Goal: Task Accomplishment & Management: Manage account settings

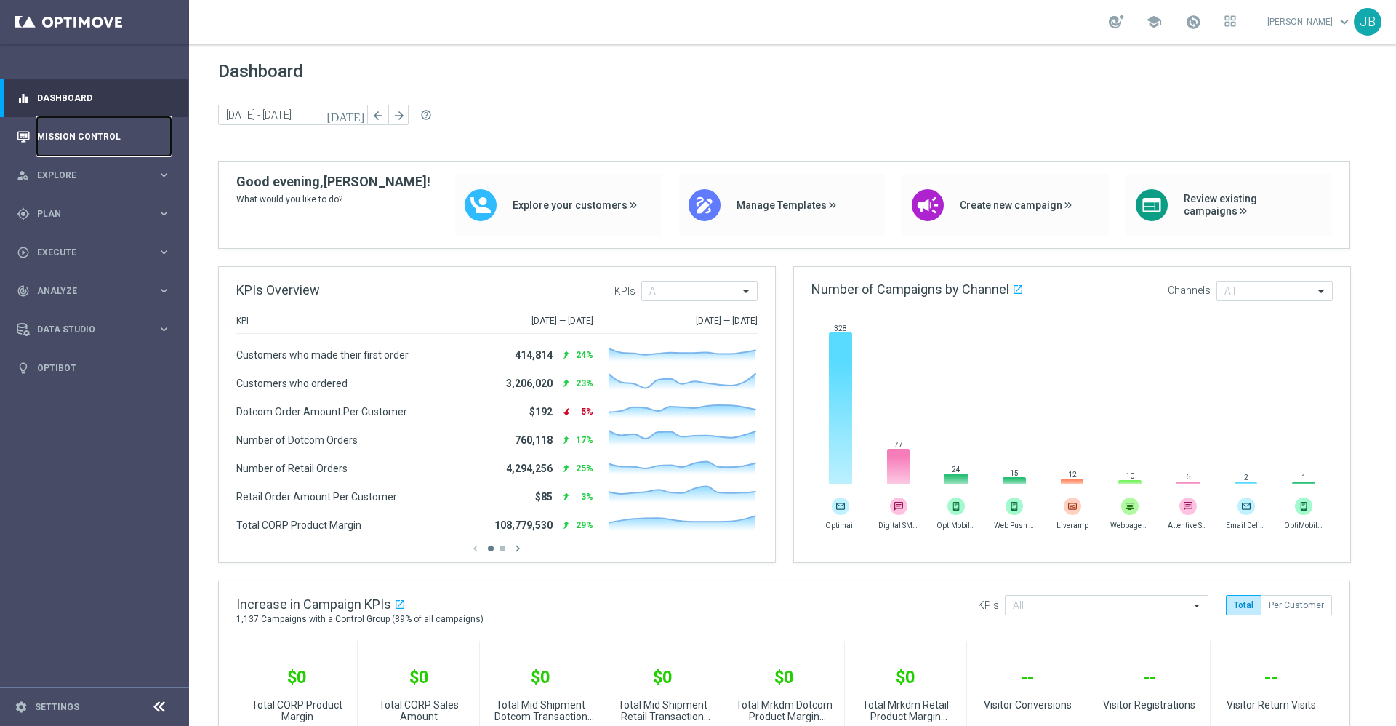
click at [90, 132] on link "Mission Control" at bounding box center [104, 136] width 134 height 39
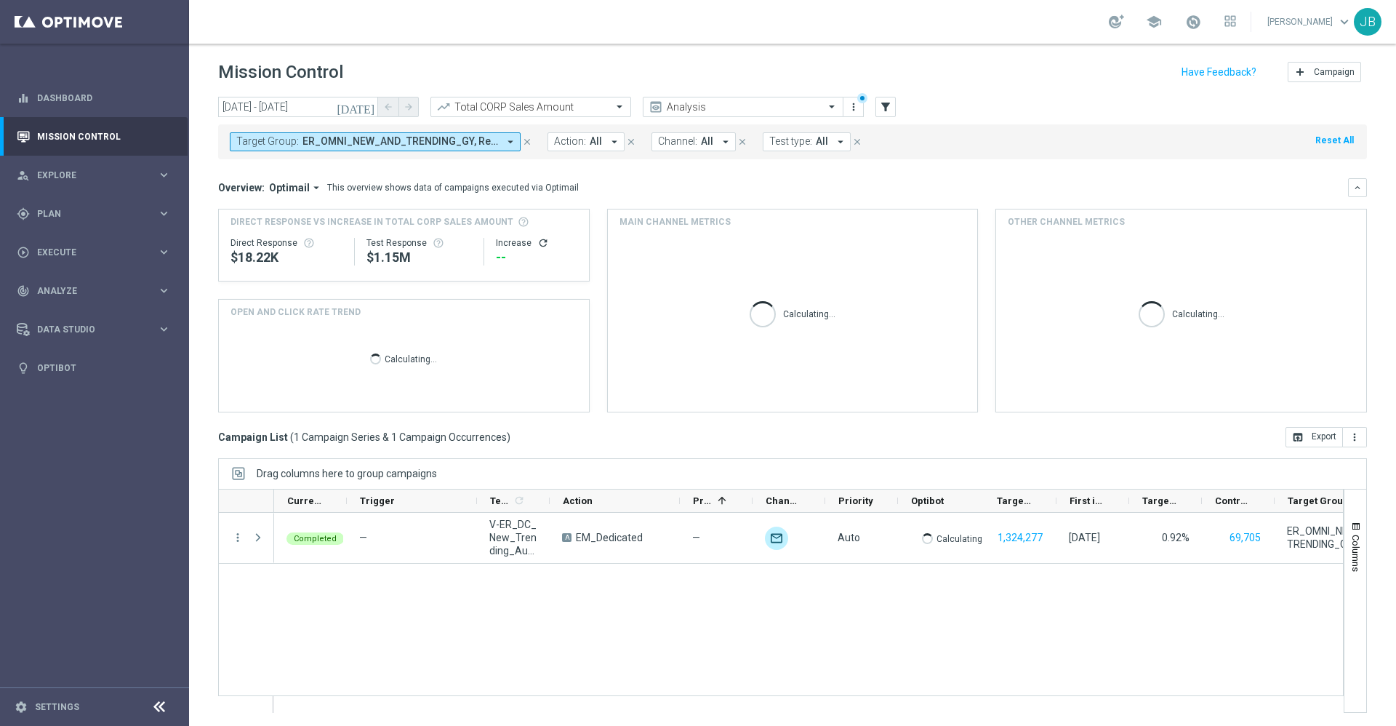
click at [420, 134] on button "Target Group: ER_OMNI_NEW_AND_TRENDING_GY, Resend_ER_OMNI_NEW_AND_TRENDING_GY a…" at bounding box center [375, 141] width 291 height 19
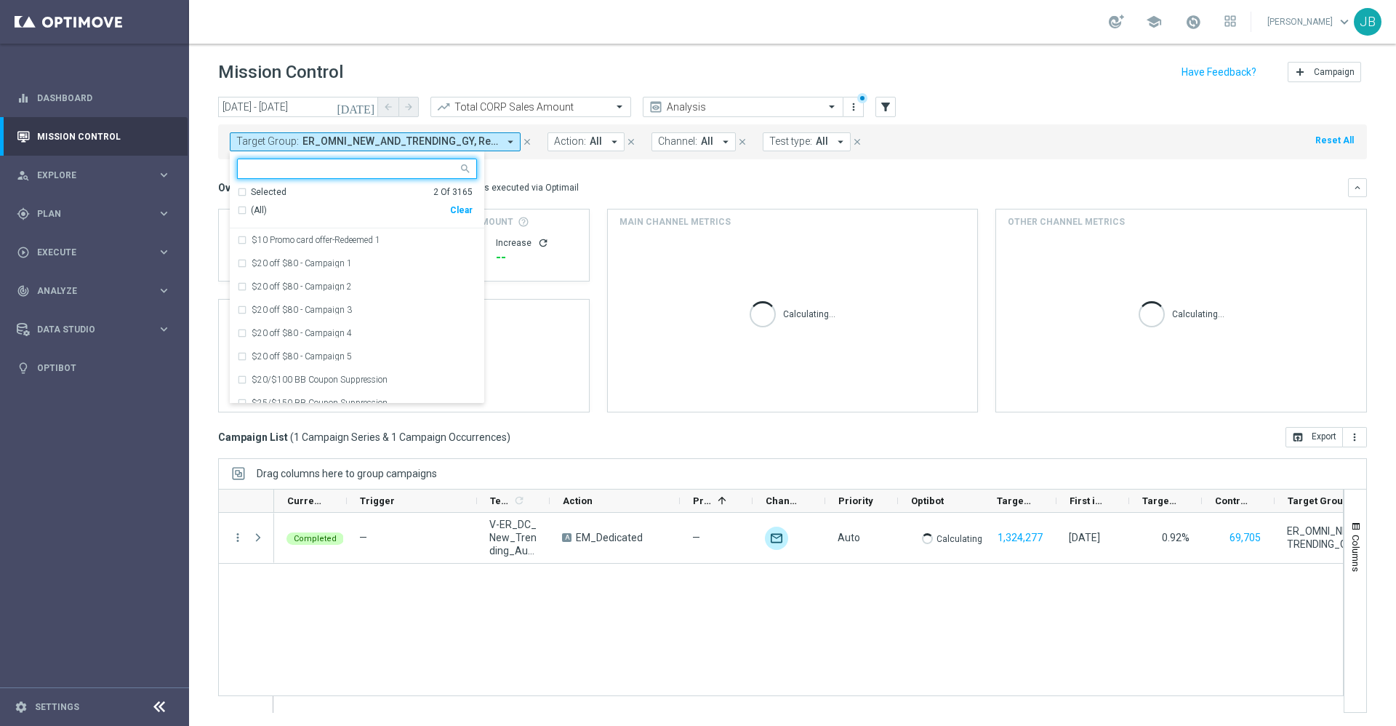
click at [377, 165] on input "text" at bounding box center [351, 169] width 213 height 12
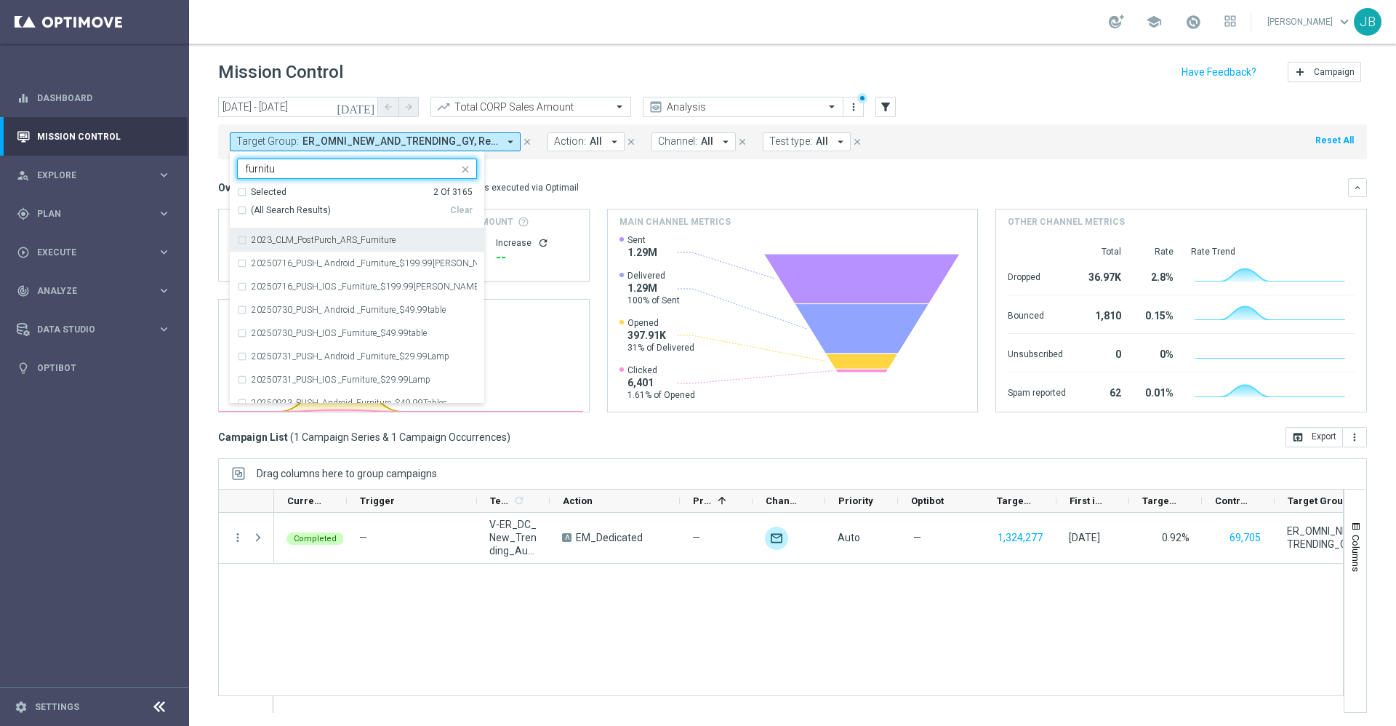
click at [340, 239] on label "2023_CLM_PostPurch_ARS_Furniture" at bounding box center [324, 240] width 144 height 9
click at [336, 173] on input "furnitu" at bounding box center [351, 169] width 213 height 12
click at [240, 191] on div "Selected 2 Of 3165" at bounding box center [355, 192] width 236 height 12
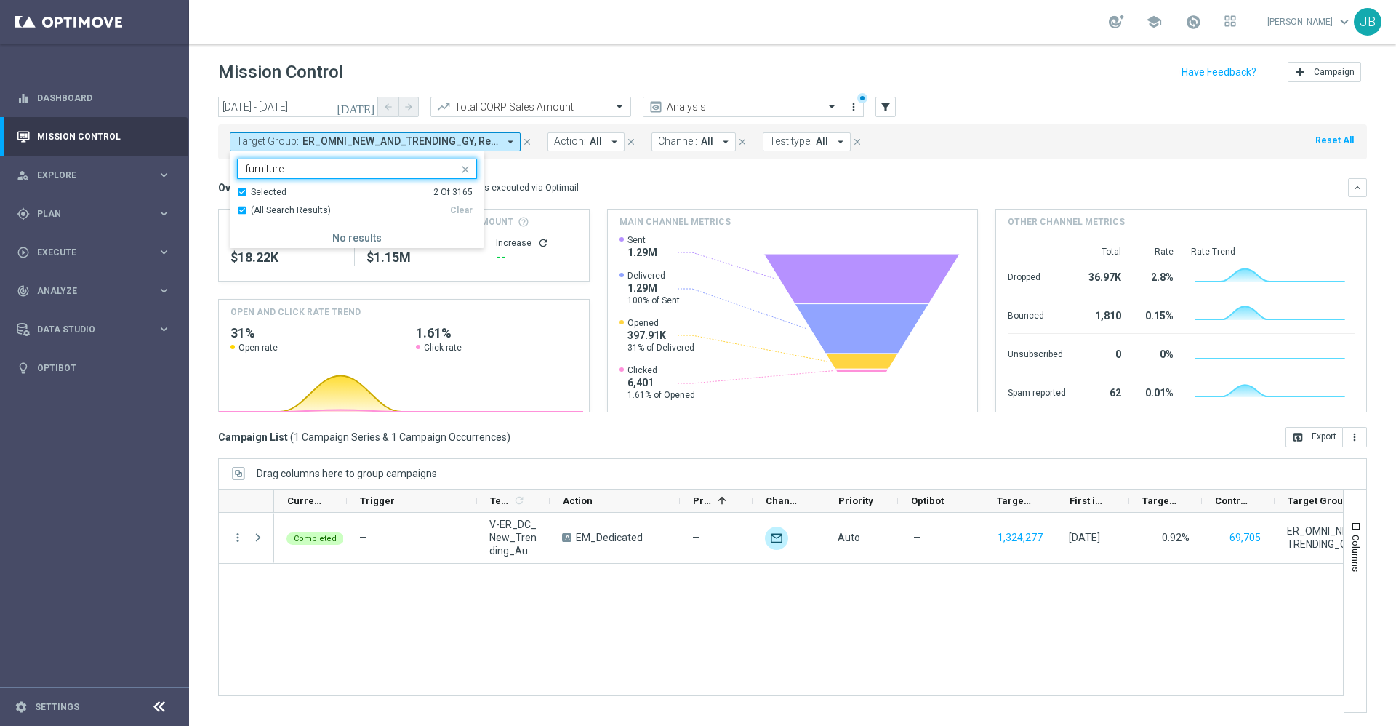
click at [241, 191] on div "Selected 2 Of 3165" at bounding box center [355, 192] width 236 height 12
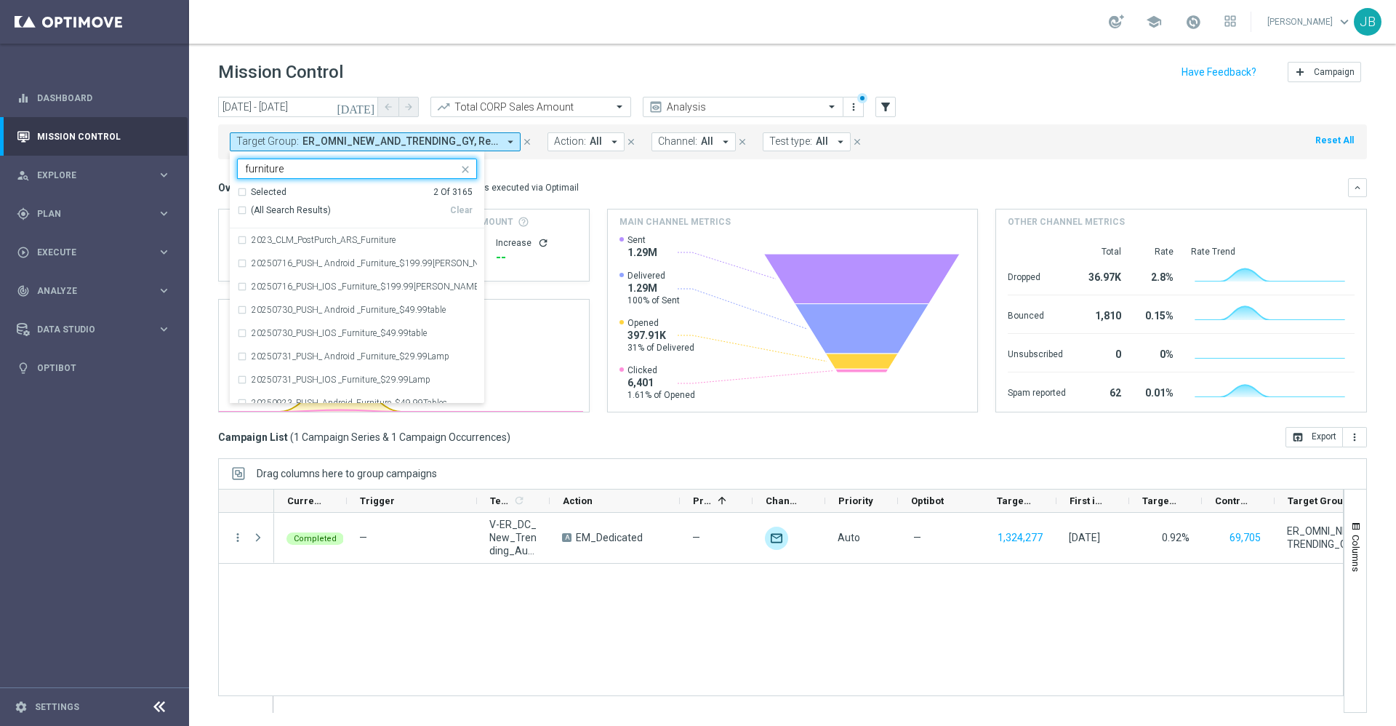
click at [239, 212] on div "(All Search Results)" at bounding box center [343, 210] width 213 height 12
type input "furniture"
click at [652, 179] on div "Overview: Optimail arrow_drop_down This overview shows data of campaigns execut…" at bounding box center [792, 187] width 1149 height 19
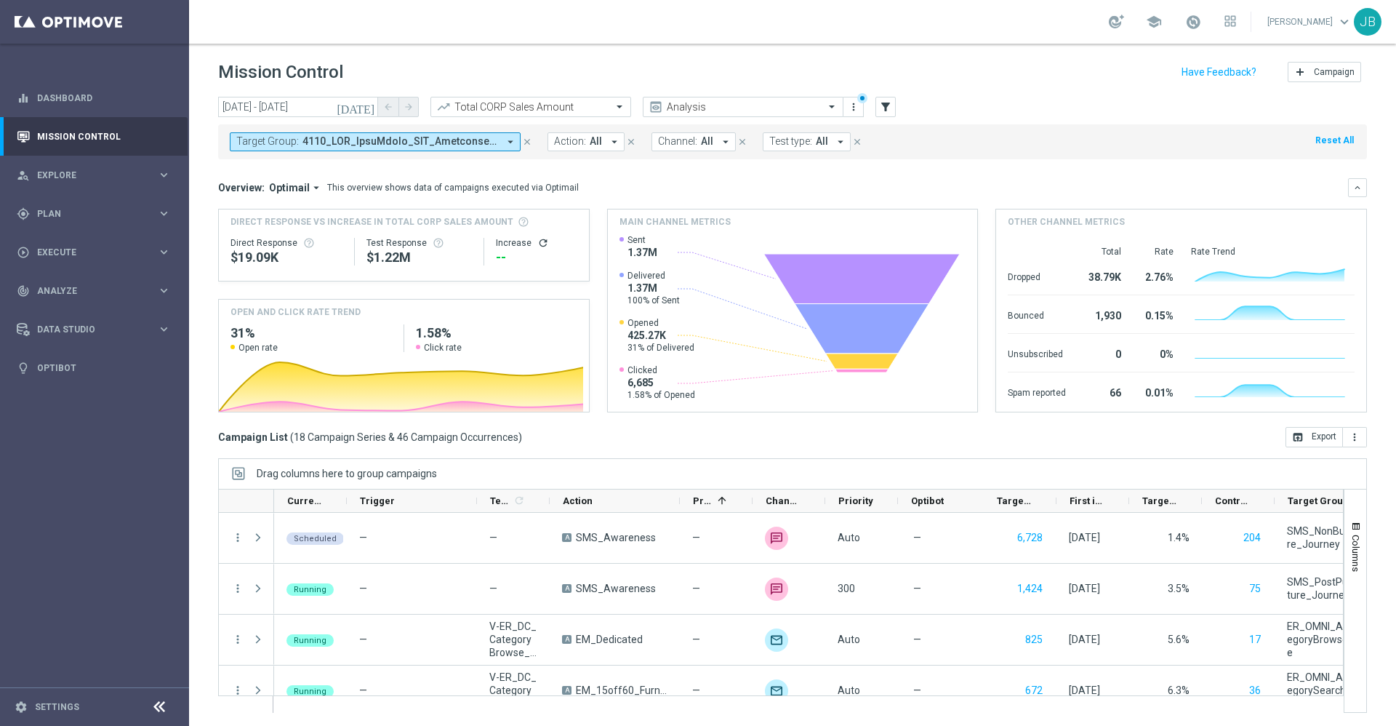
click at [371, 108] on icon "[DATE]" at bounding box center [356, 106] width 39 height 13
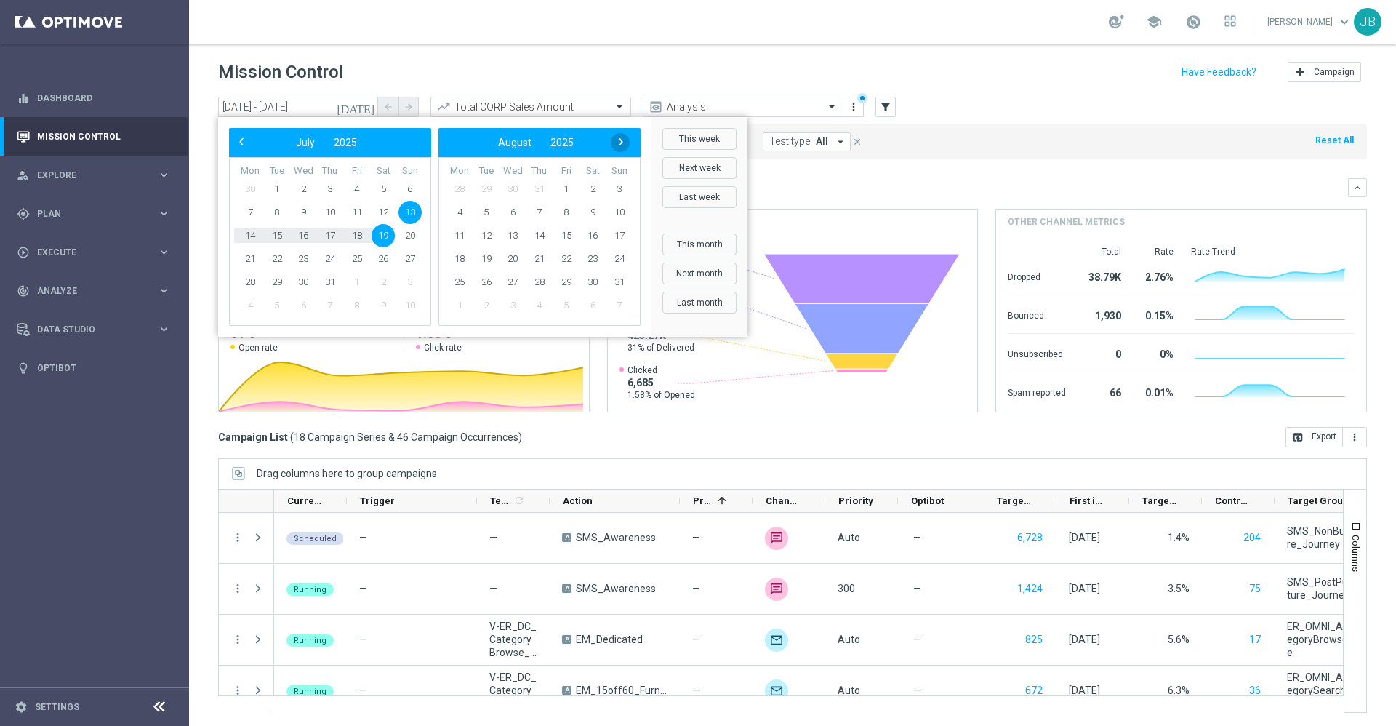
click at [618, 143] on span "›" at bounding box center [621, 141] width 19 height 19
click at [459, 186] on span "1" at bounding box center [459, 188] width 23 height 23
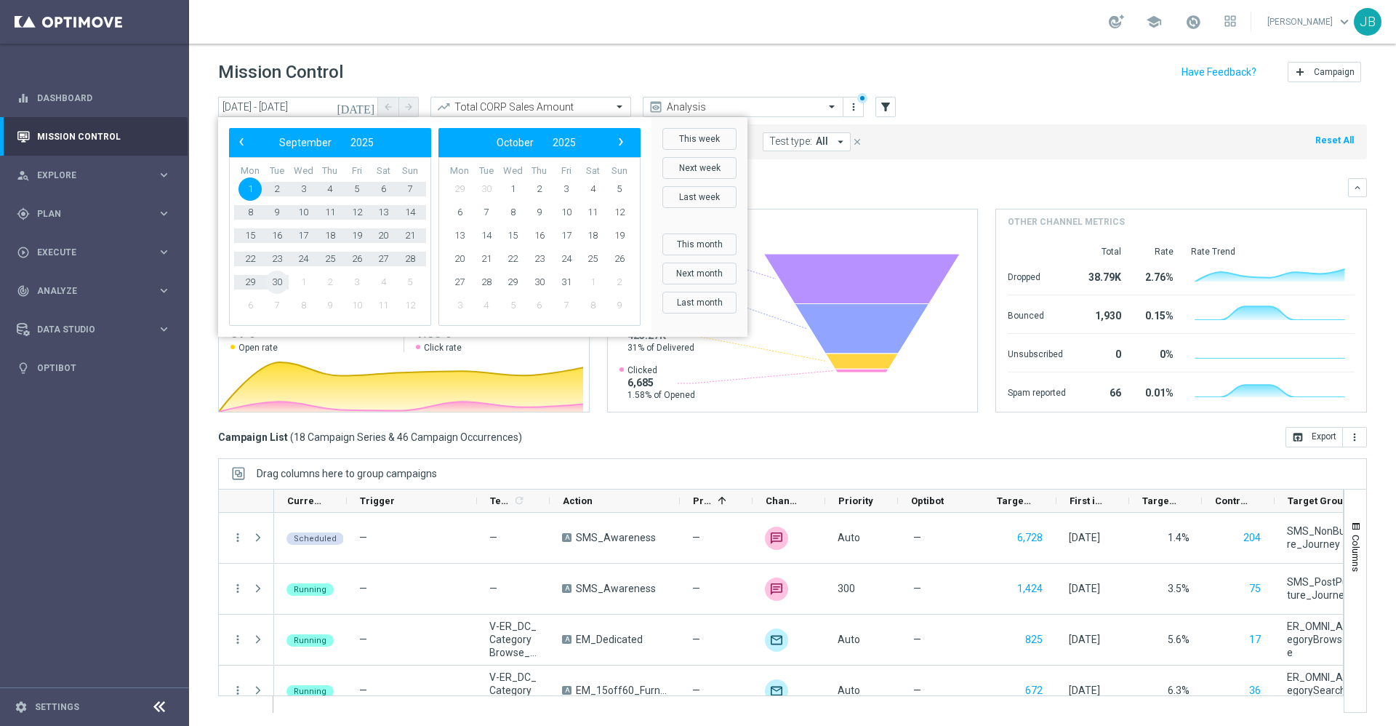
click at [284, 281] on span "30" at bounding box center [276, 282] width 23 height 23
type input "01 Sep 2025 - 30 Sep 2025"
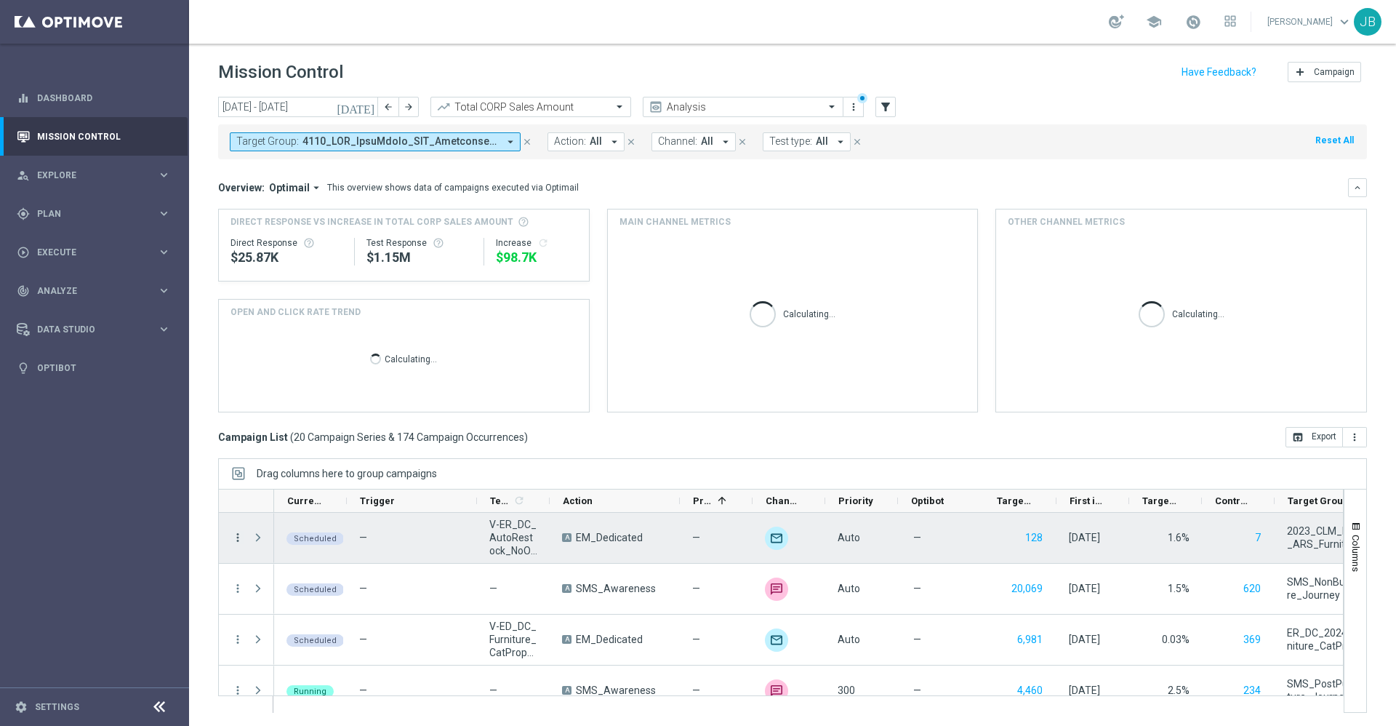
click at [234, 534] on icon "more_vert" at bounding box center [237, 537] width 13 height 13
click at [332, 537] on div "list Campaign Details" at bounding box center [326, 547] width 164 height 20
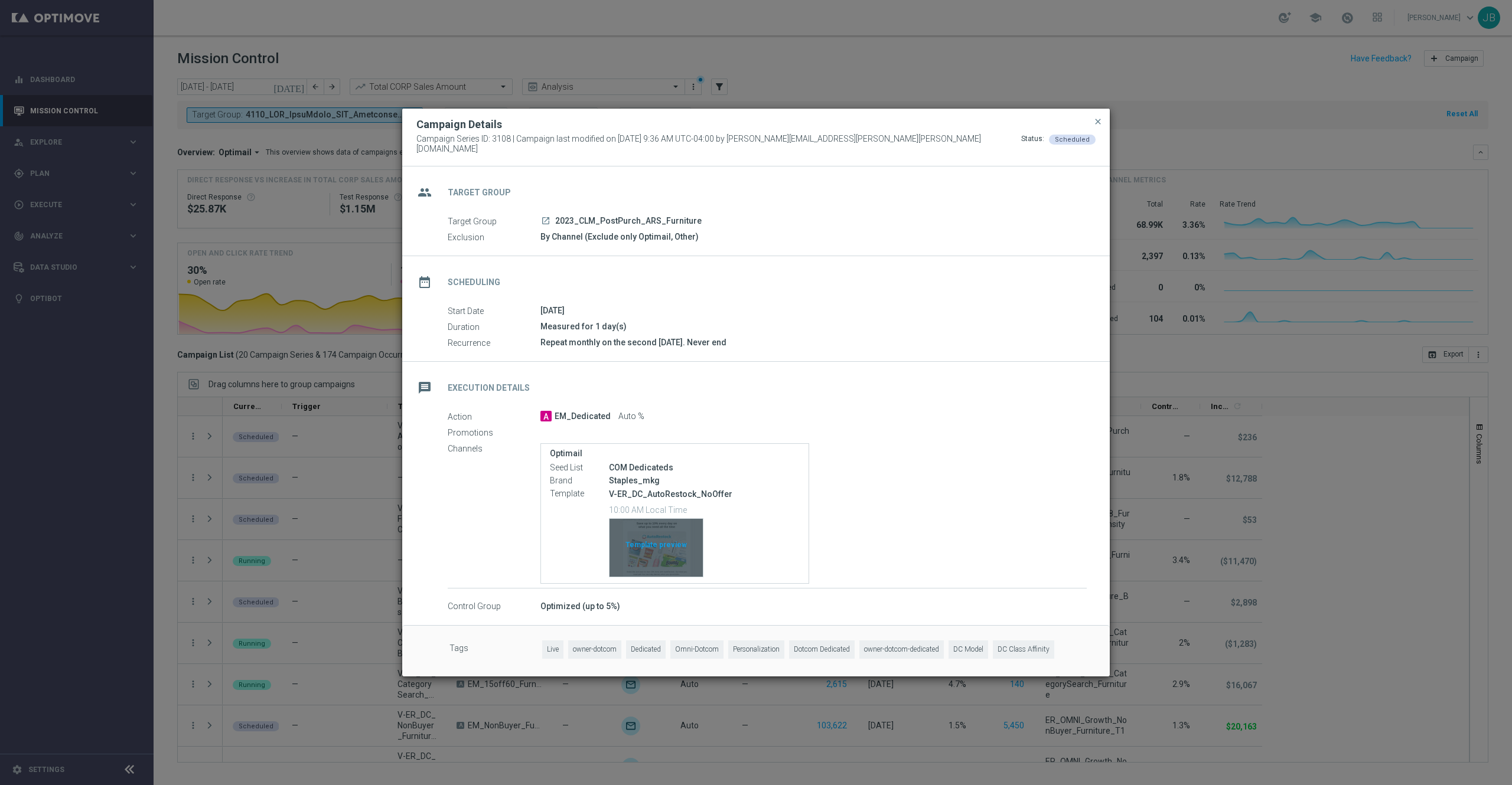
click at [659, 531] on div "Template preview" at bounding box center [655, 547] width 93 height 58
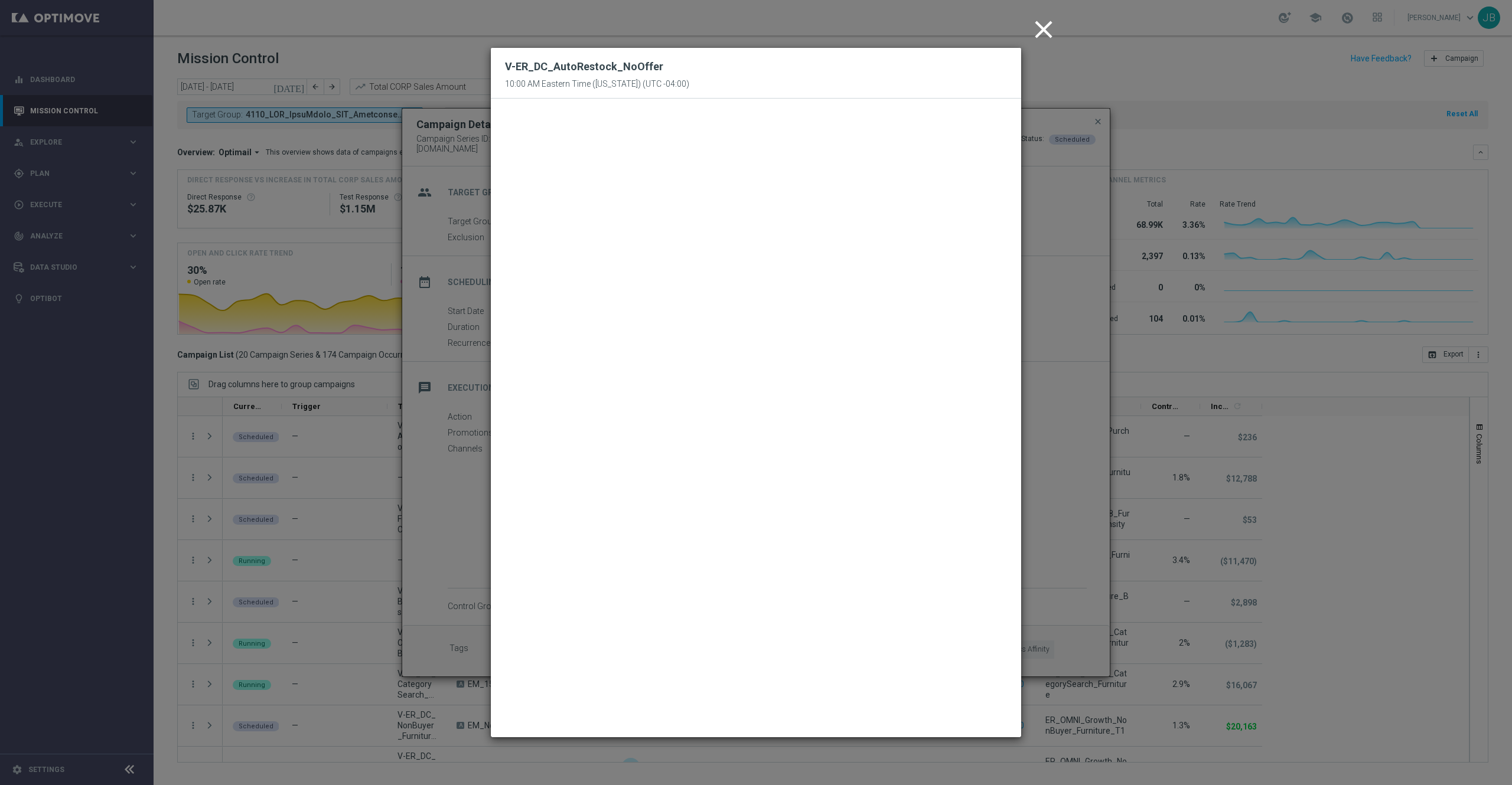
click at [1040, 37] on icon "close" at bounding box center [1043, 29] width 29 height 29
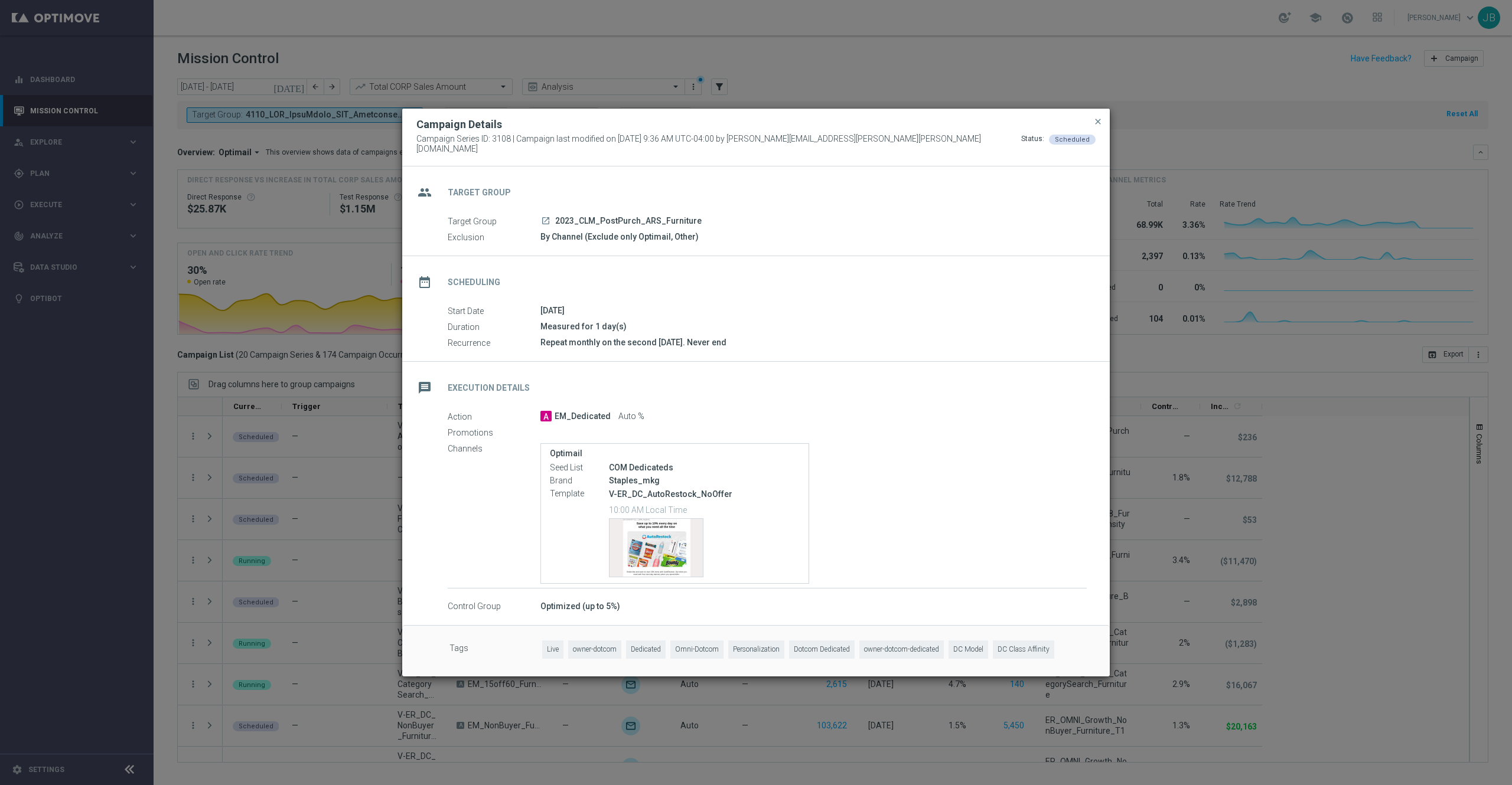
click at [546, 216] on icon "launch" at bounding box center [546, 221] width 10 height 10
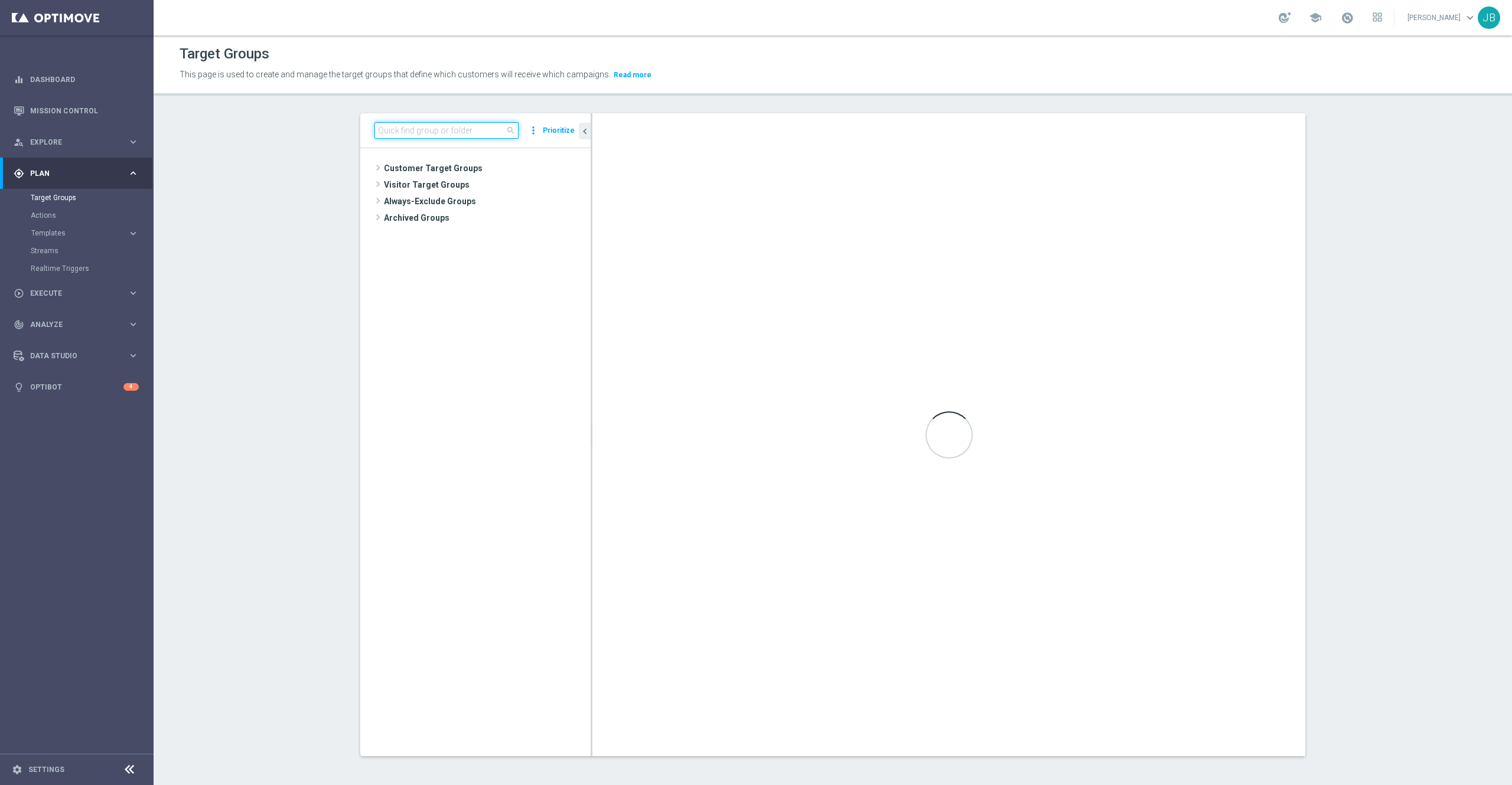
click at [456, 127] on input at bounding box center [446, 131] width 144 height 16
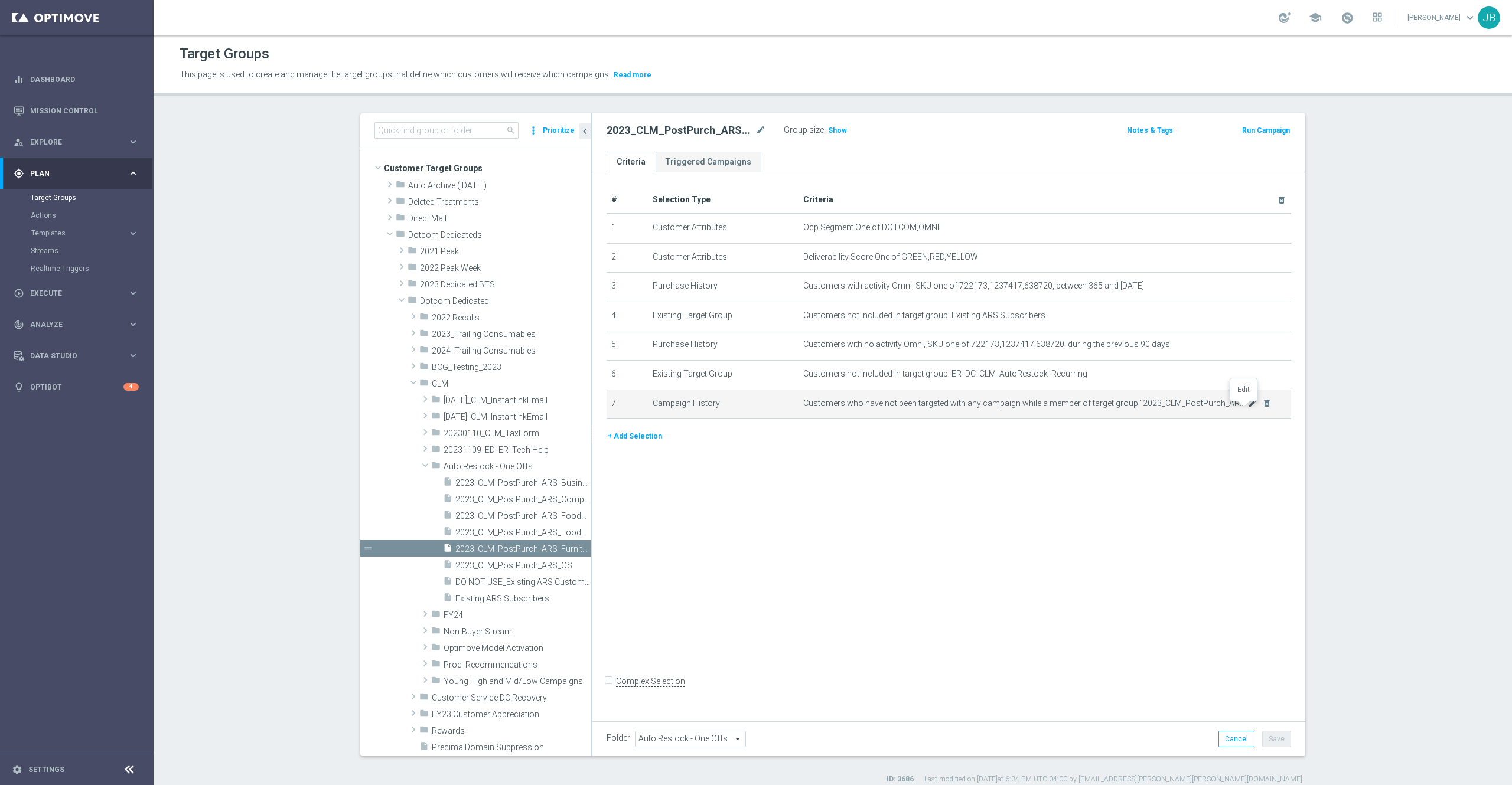
click at [1247, 408] on icon "mode_edit" at bounding box center [1252, 403] width 10 height 10
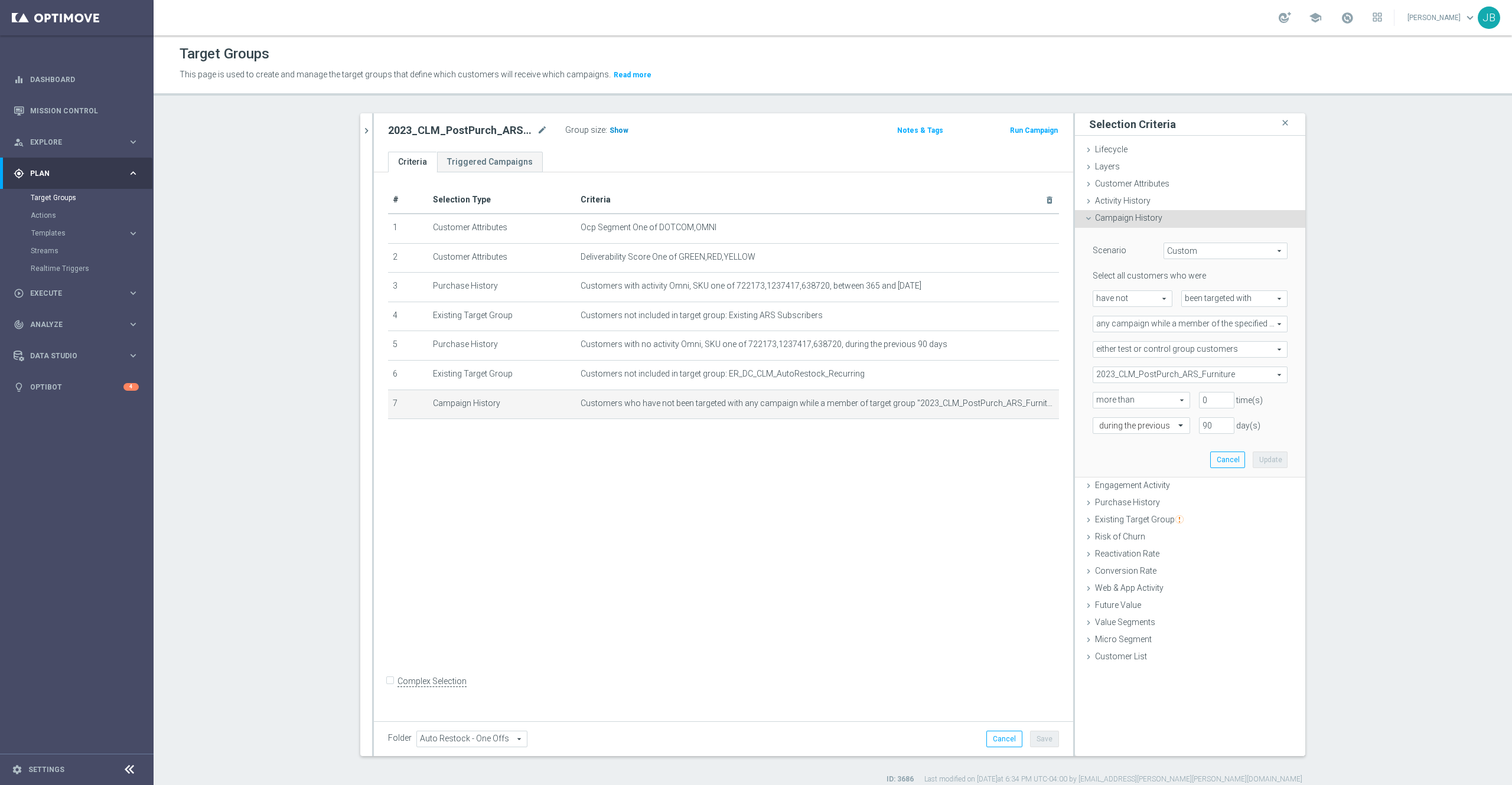
click at [609, 132] on span "Show" at bounding box center [618, 131] width 19 height 8
click at [537, 129] on icon "mode_edit" at bounding box center [542, 130] width 11 height 14
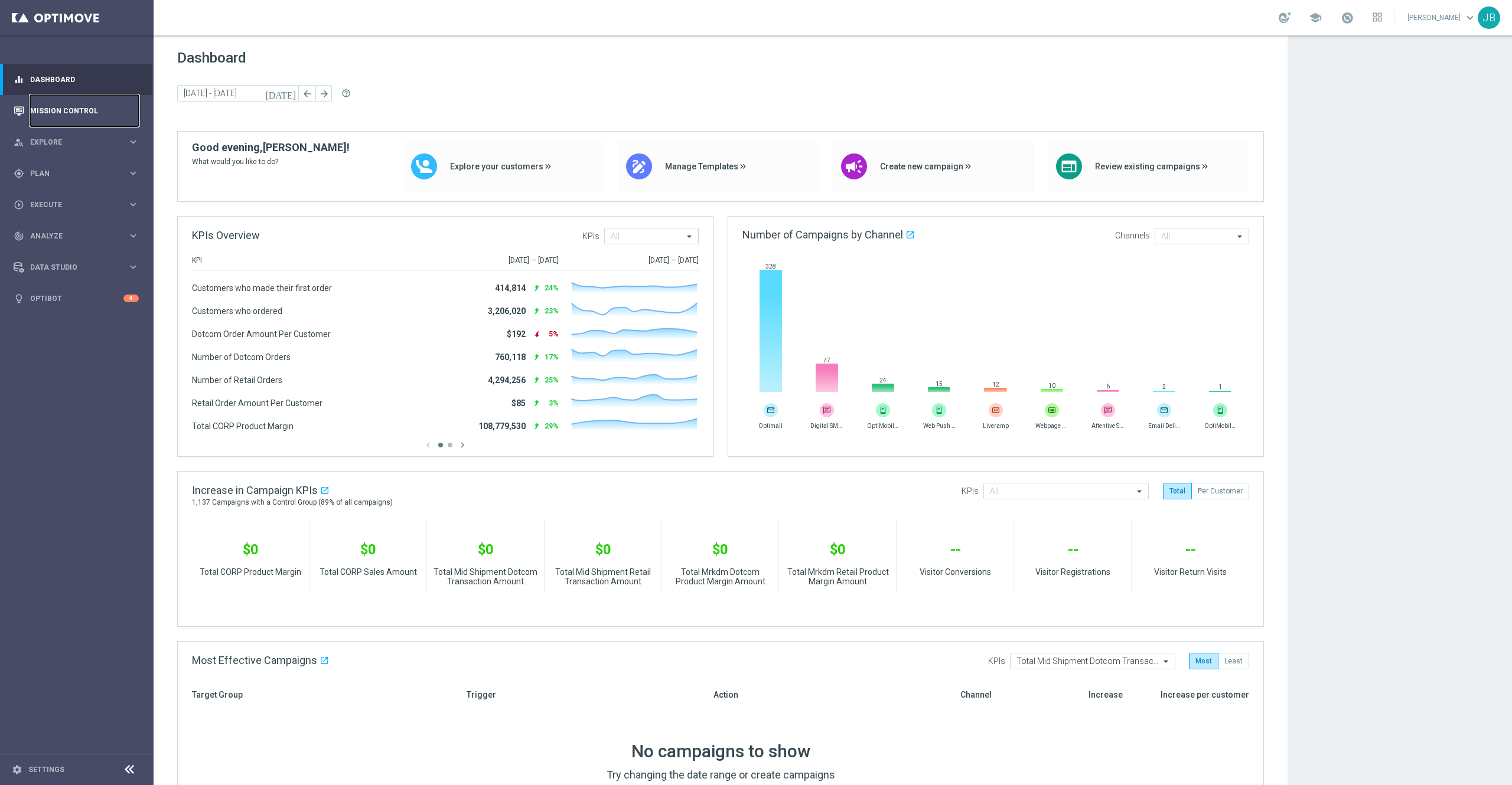
click at [93, 117] on link "Mission Control" at bounding box center [84, 110] width 109 height 32
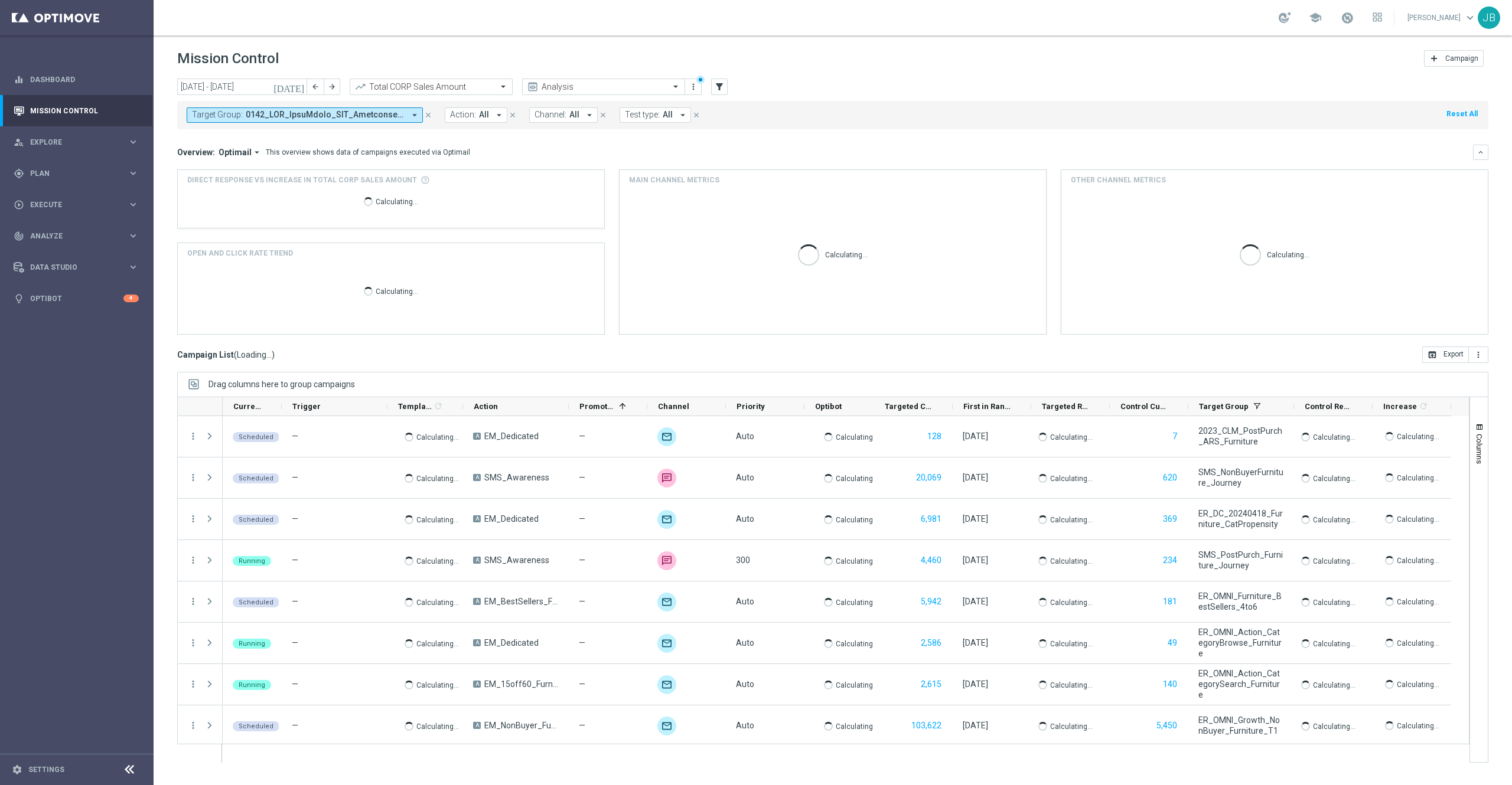
click at [299, 84] on icon "[DATE]" at bounding box center [289, 86] width 32 height 11
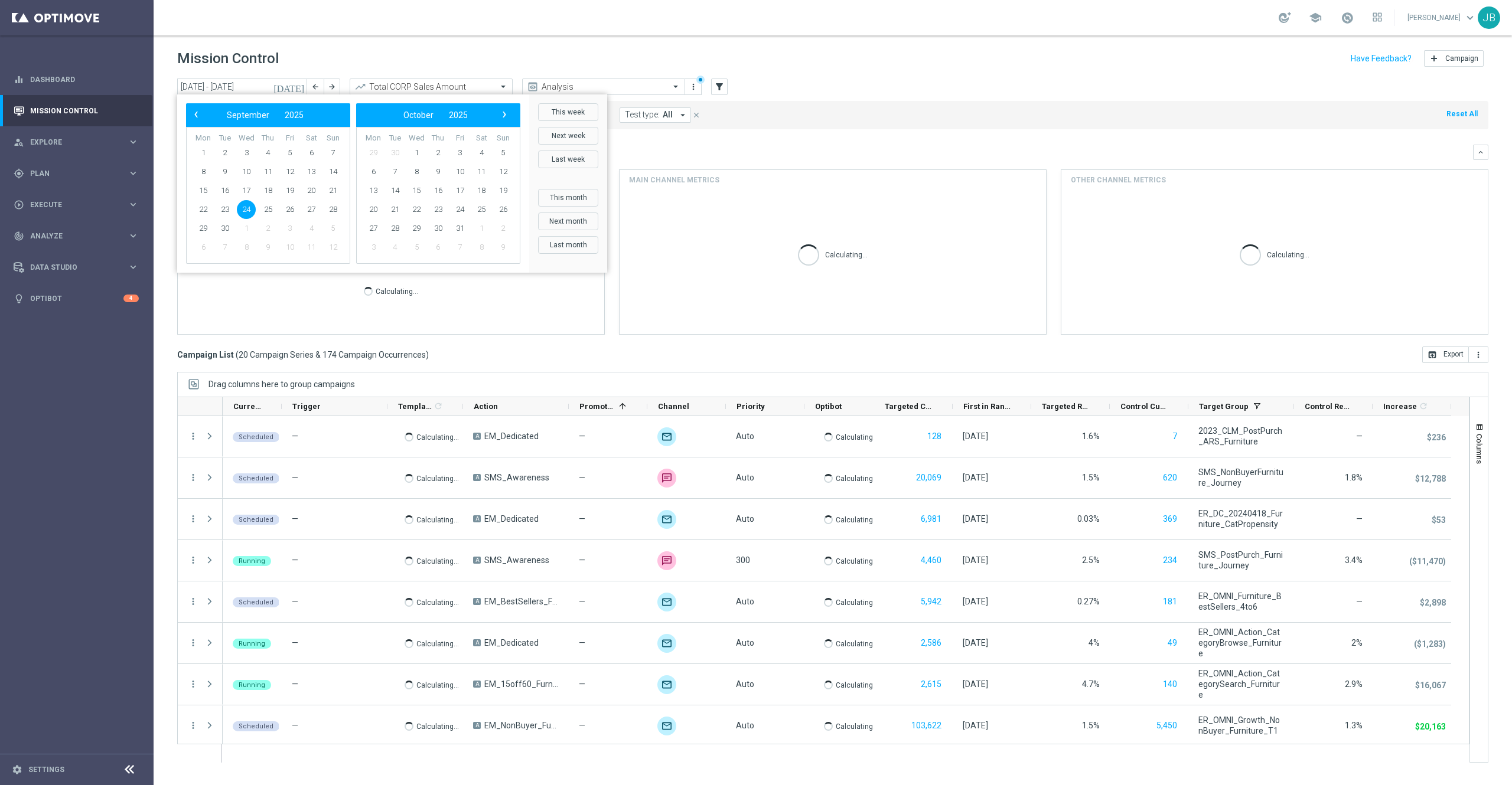
click at [244, 208] on span "24" at bounding box center [246, 209] width 19 height 19
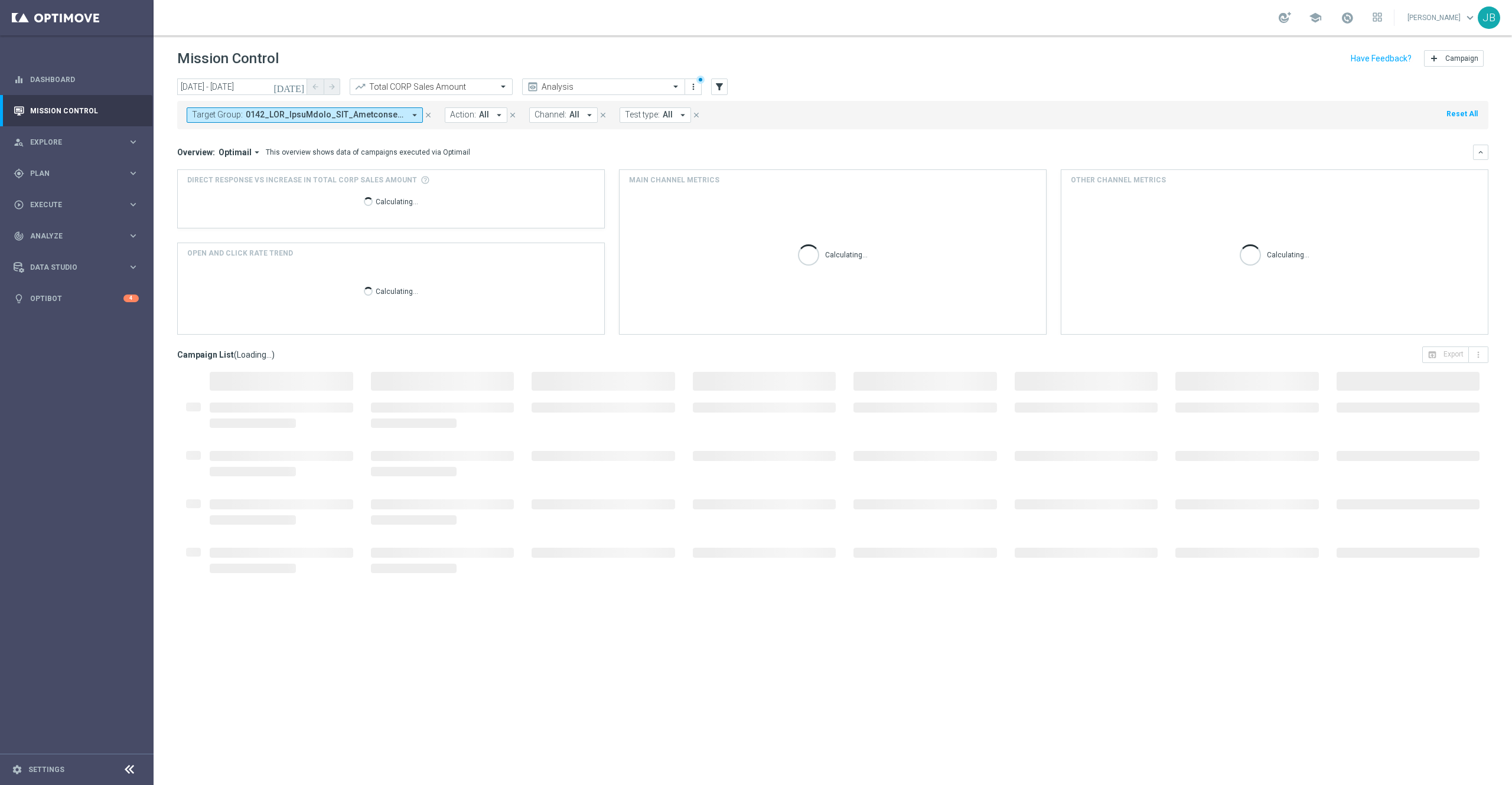
type input "[DATE] - [DATE]"
click at [426, 114] on icon "close" at bounding box center [428, 115] width 8 height 8
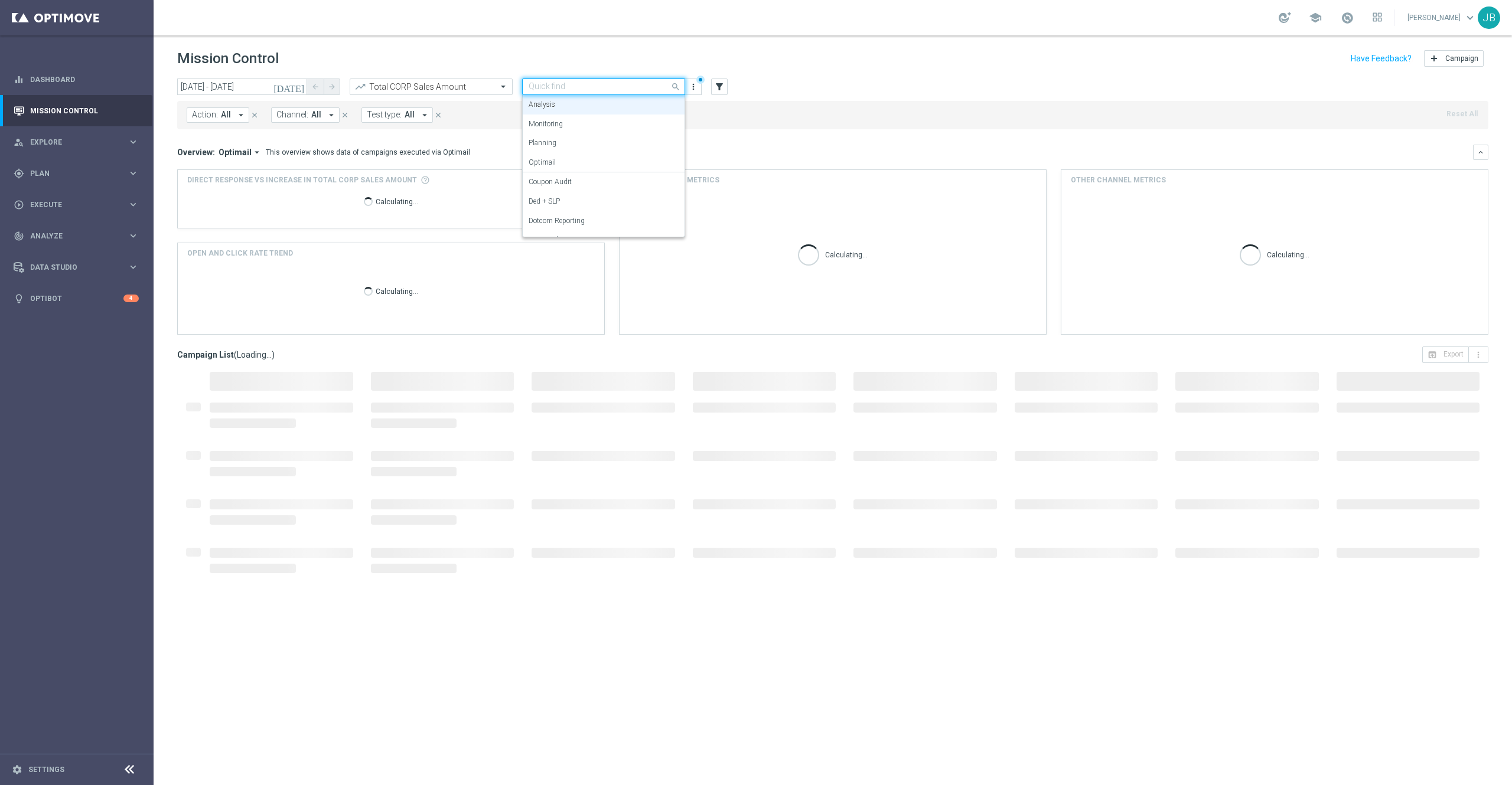
click at [580, 90] on input "text" at bounding box center [592, 87] width 127 height 10
click at [569, 176] on label "OMNI Reporting" at bounding box center [554, 172] width 51 height 10
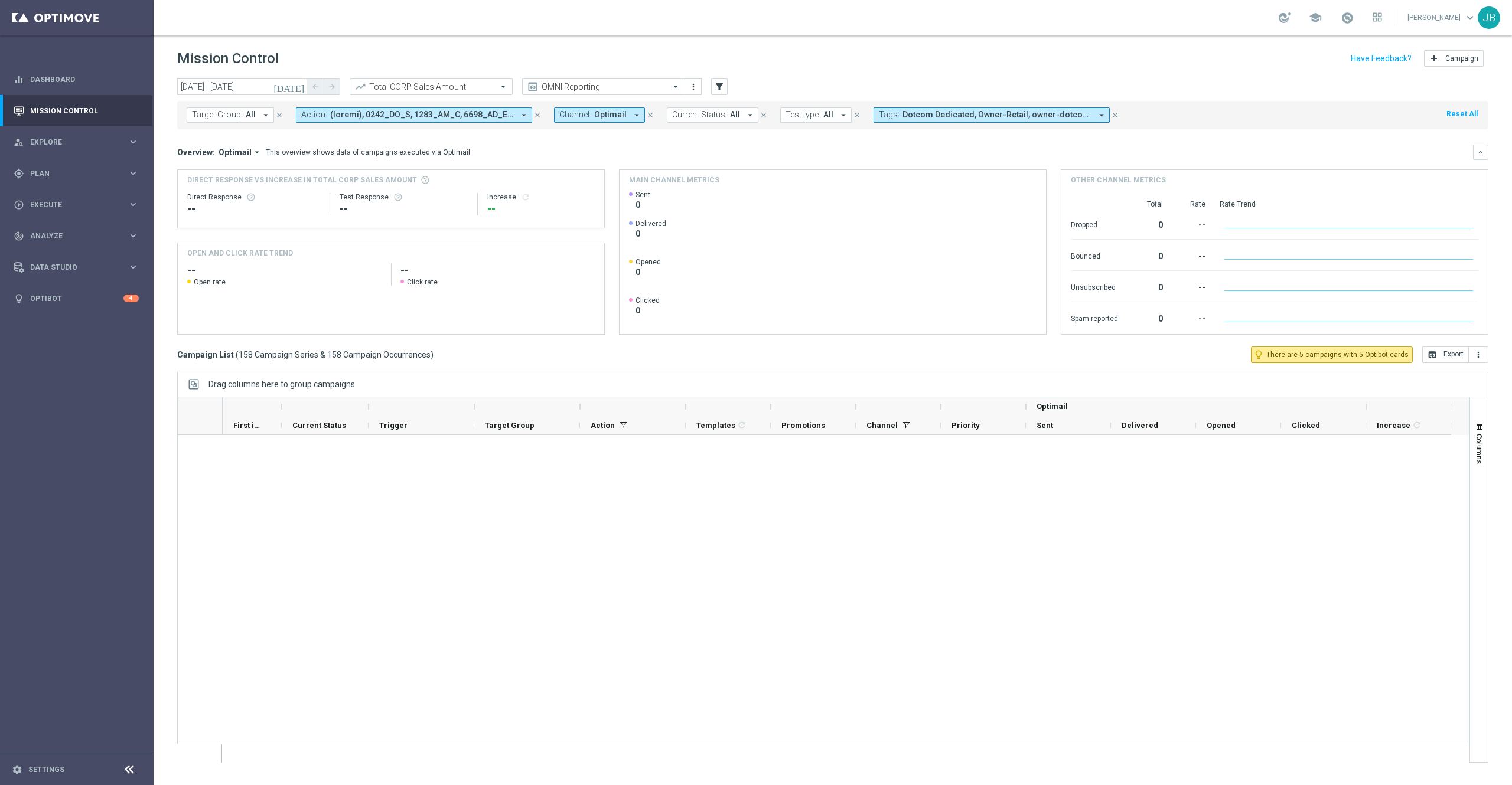
scroll to position [6220, 0]
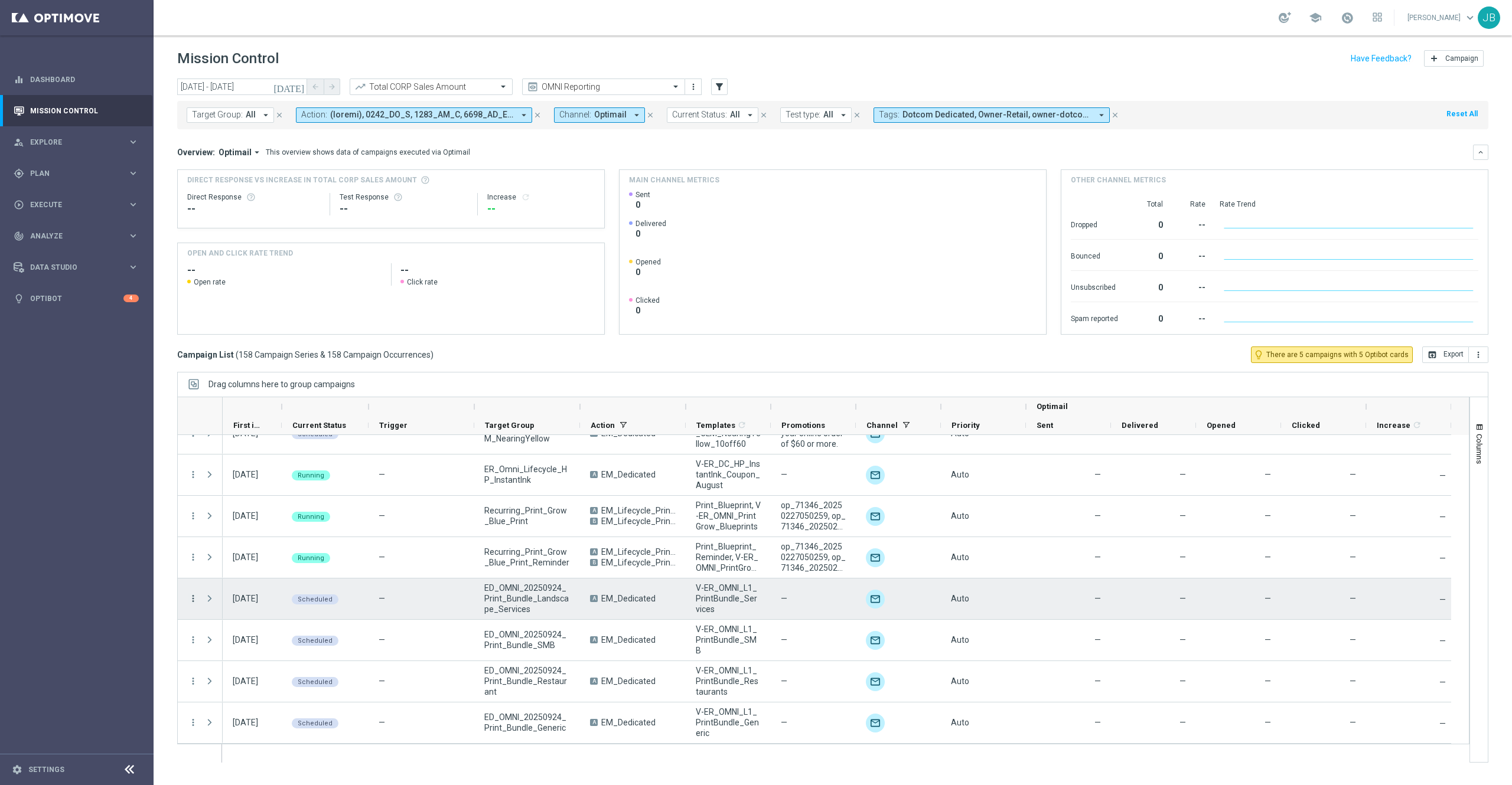
click at [192, 601] on icon "more_vert" at bounding box center [192, 598] width 11 height 11
click at [239, 713] on div "Delete" at bounding box center [271, 710] width 110 height 8
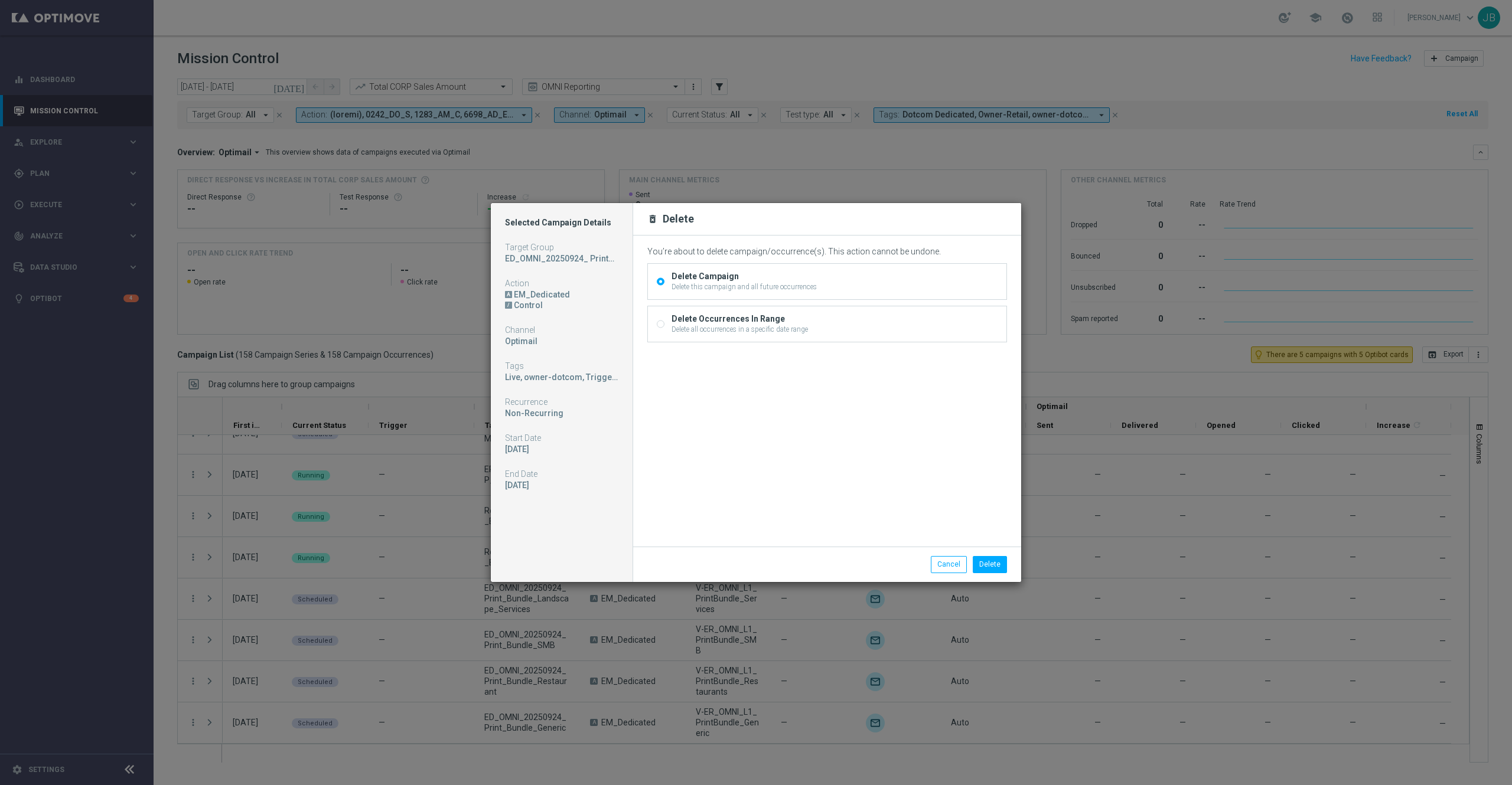
click at [660, 323] on input "Delete Occurrences In Range Delete all occurrences in a specific date range" at bounding box center [660, 325] width 7 height 7
radio input "true"
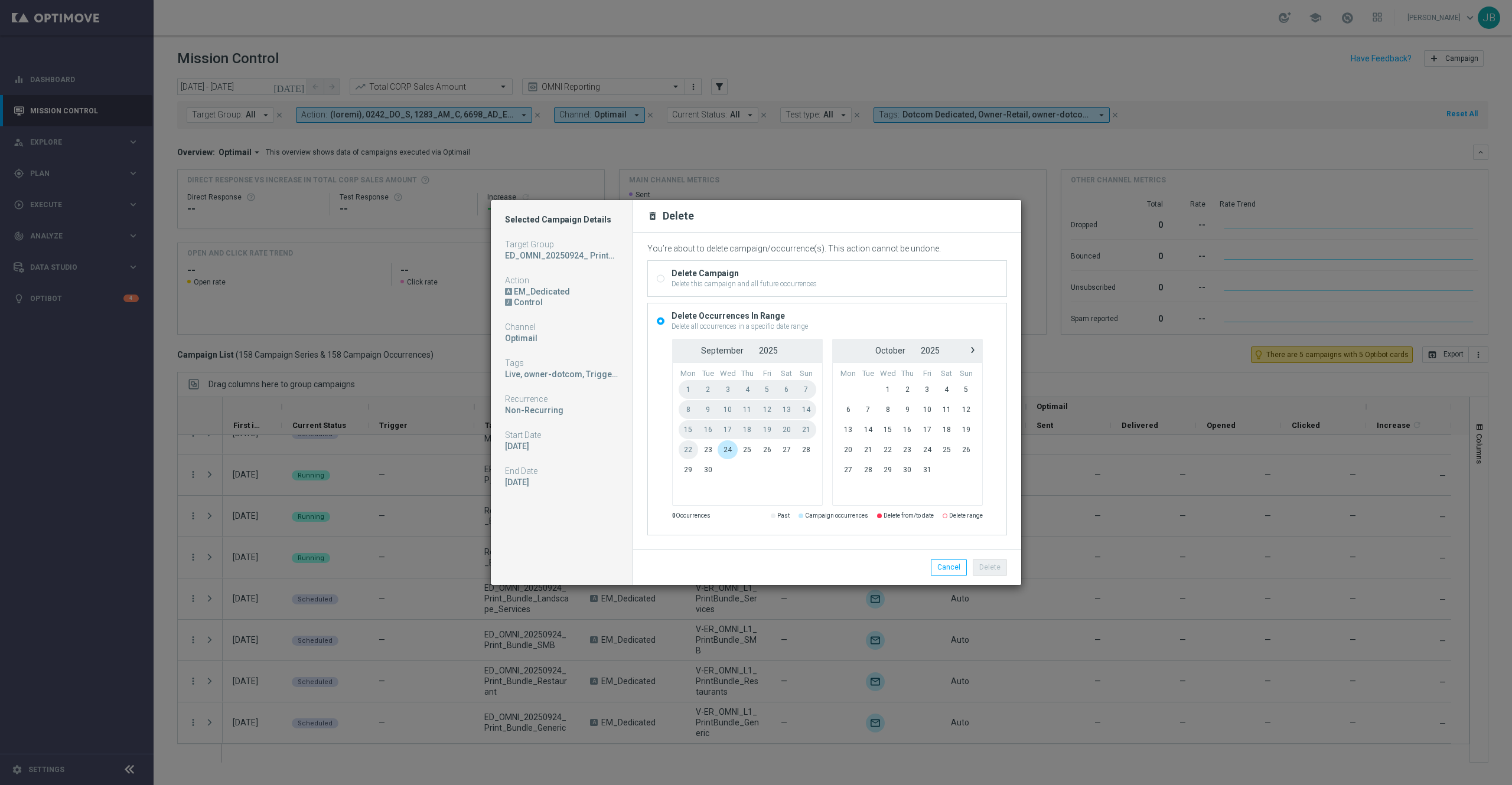
click at [659, 276] on input "Delete Campaign Delete this campaign and all future occurrences" at bounding box center [660, 279] width 7 height 7
radio input "true"
radio input "false"
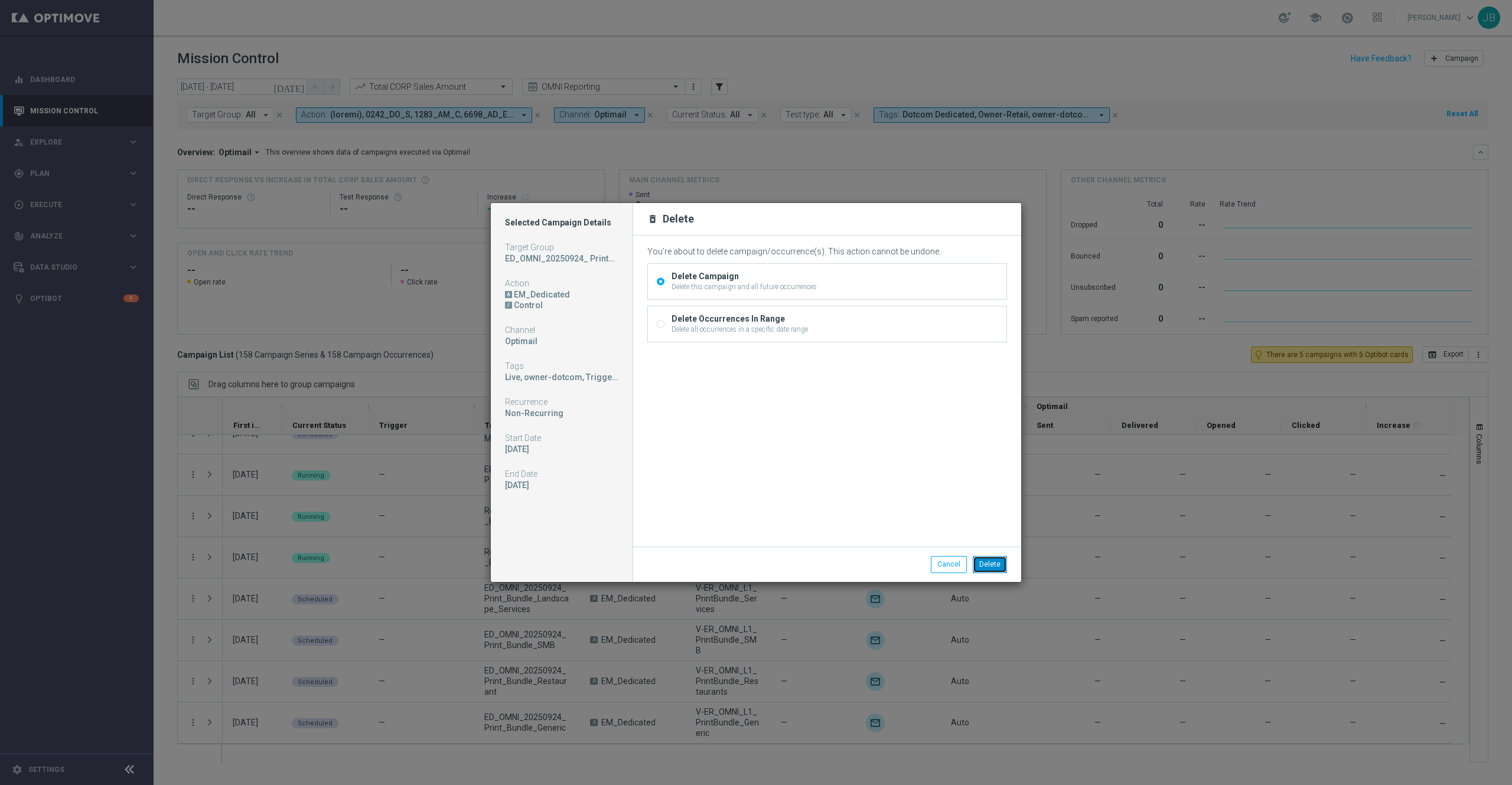
click at [982, 562] on button "Delete" at bounding box center [990, 564] width 34 height 16
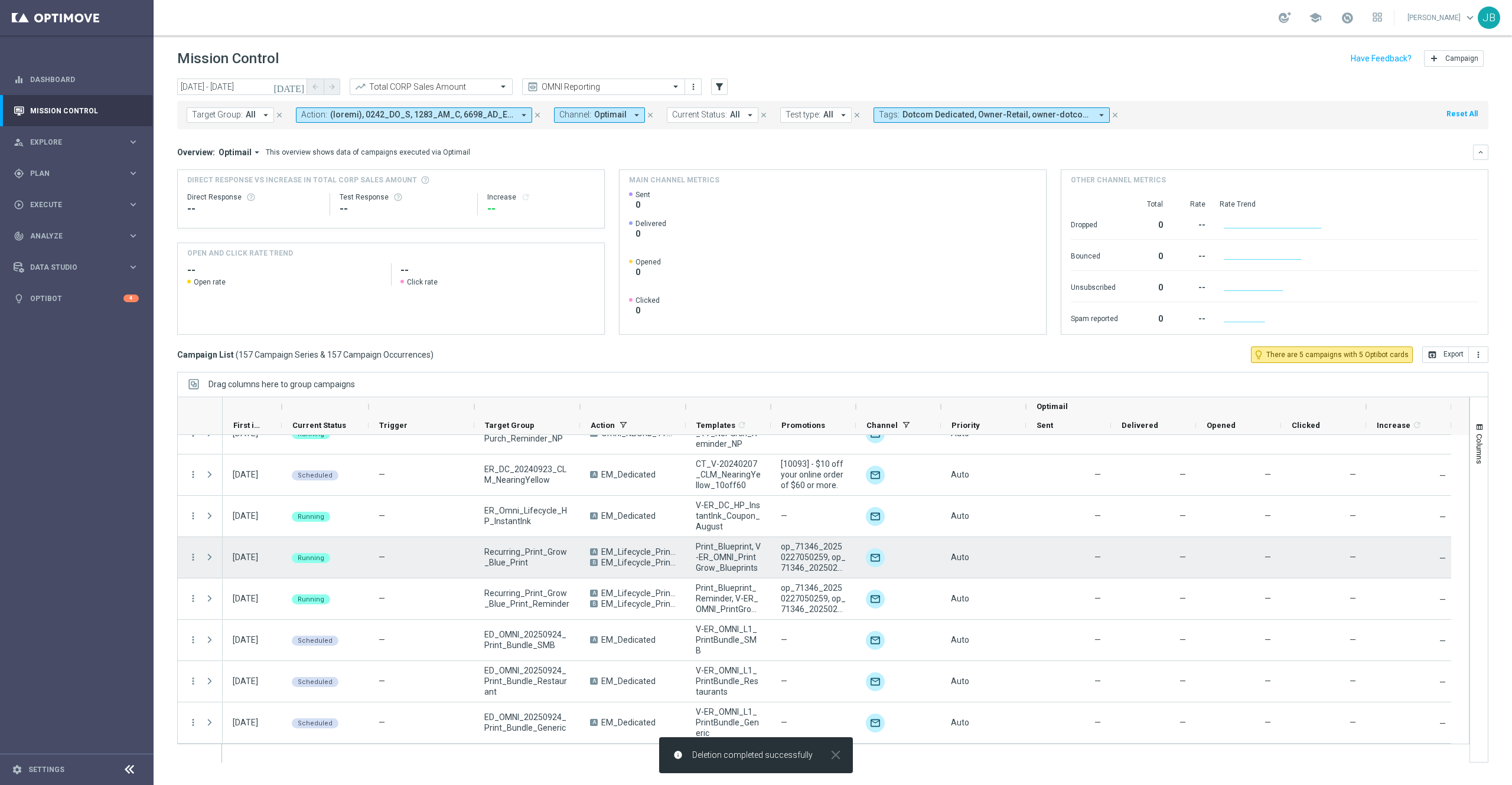
scroll to position [6179, 0]
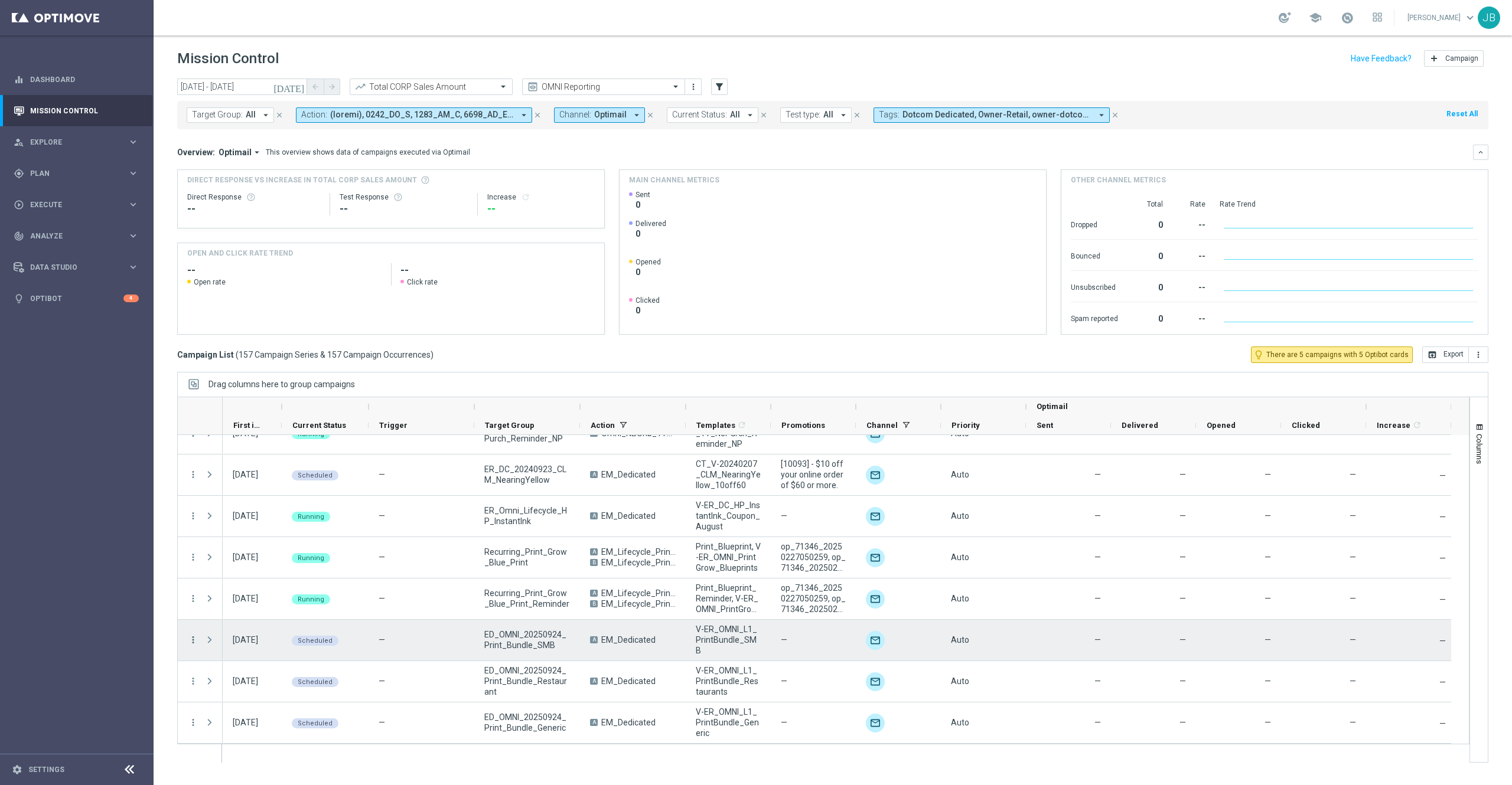
click at [194, 641] on icon "more_vert" at bounding box center [192, 640] width 11 height 11
click at [247, 751] on div "Delete" at bounding box center [271, 752] width 110 height 8
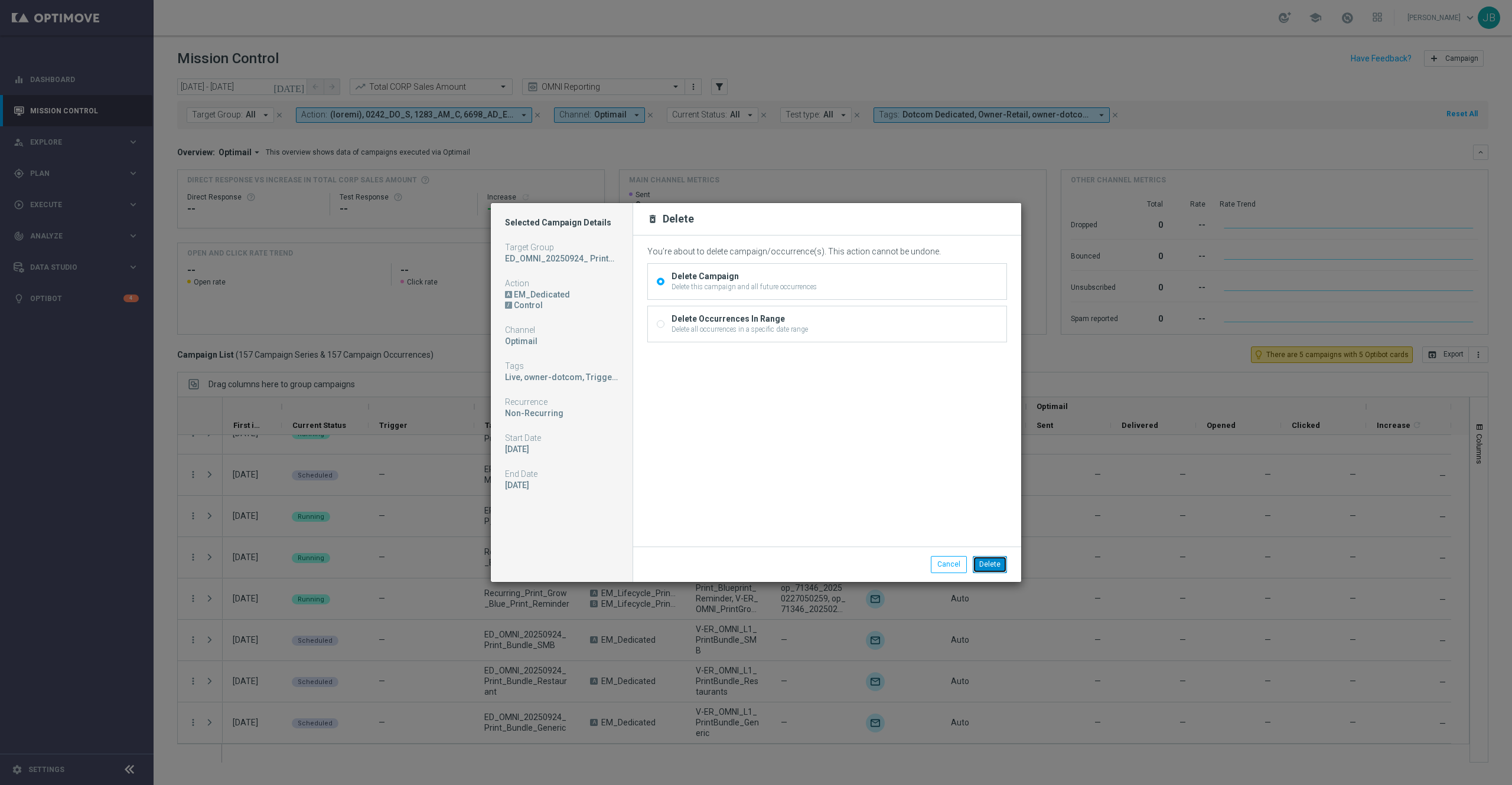
click at [995, 568] on button "Delete" at bounding box center [990, 564] width 34 height 16
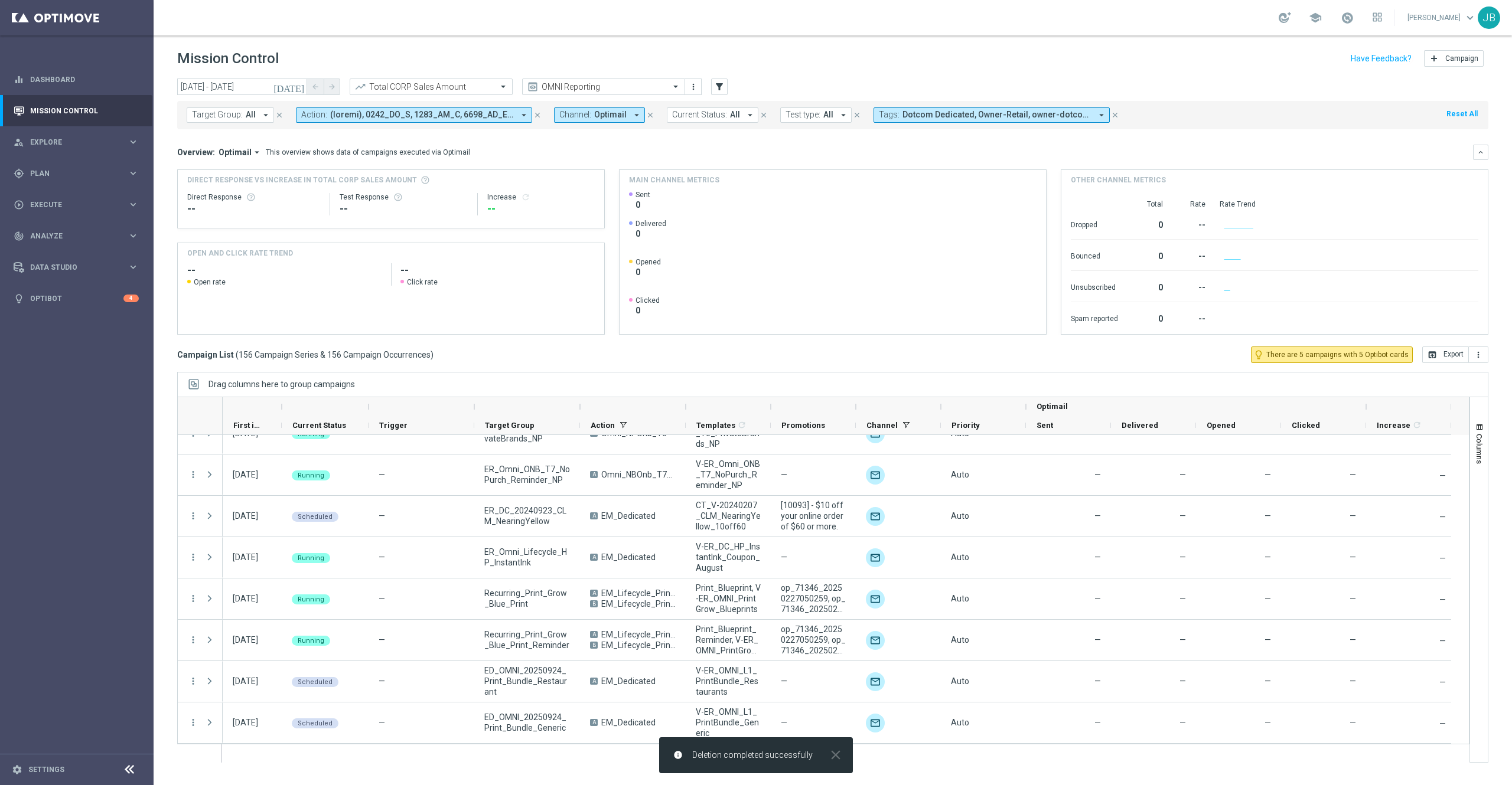
scroll to position [6137, 0]
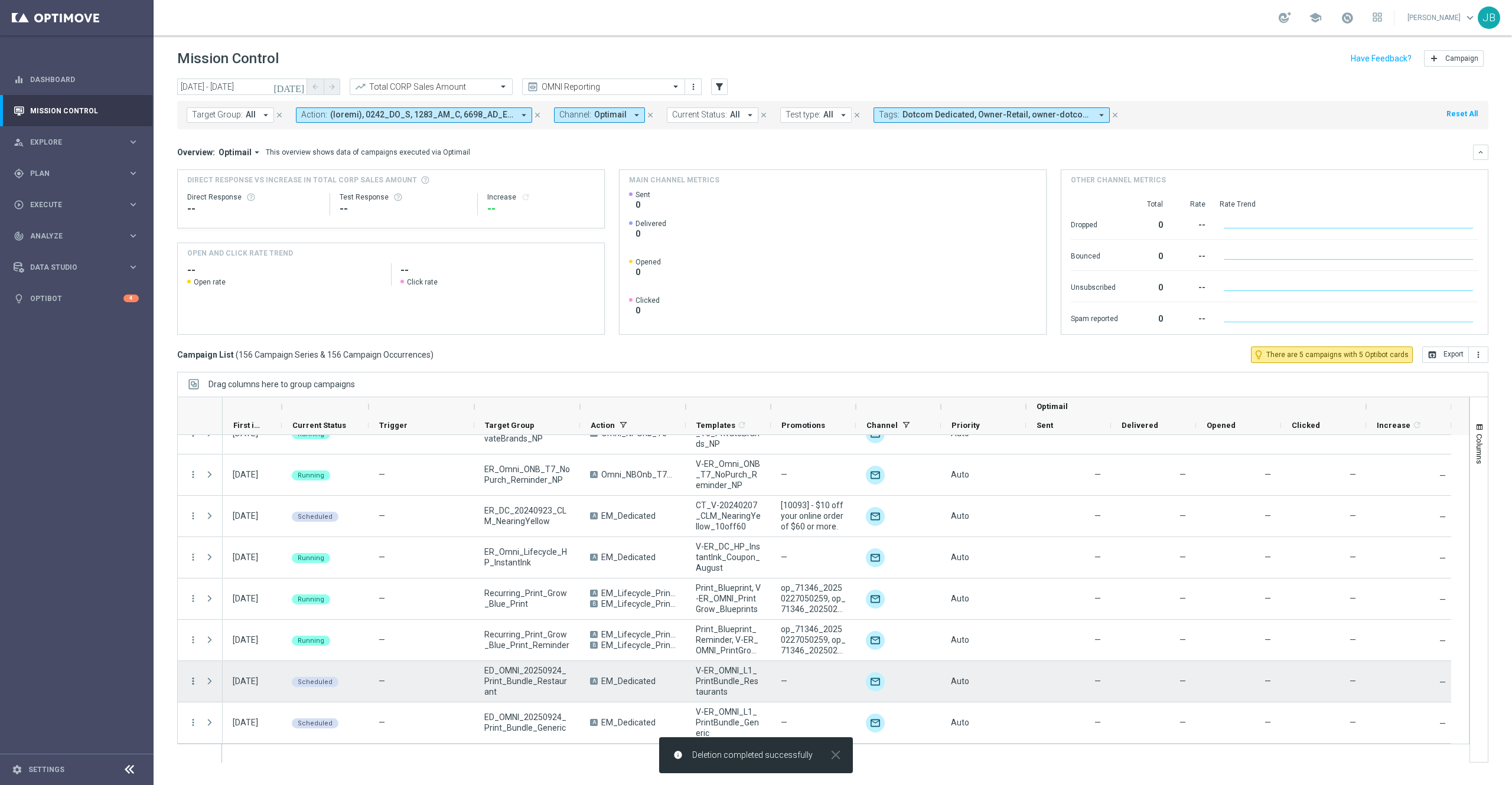
click at [196, 681] on icon "more_vert" at bounding box center [192, 681] width 11 height 11
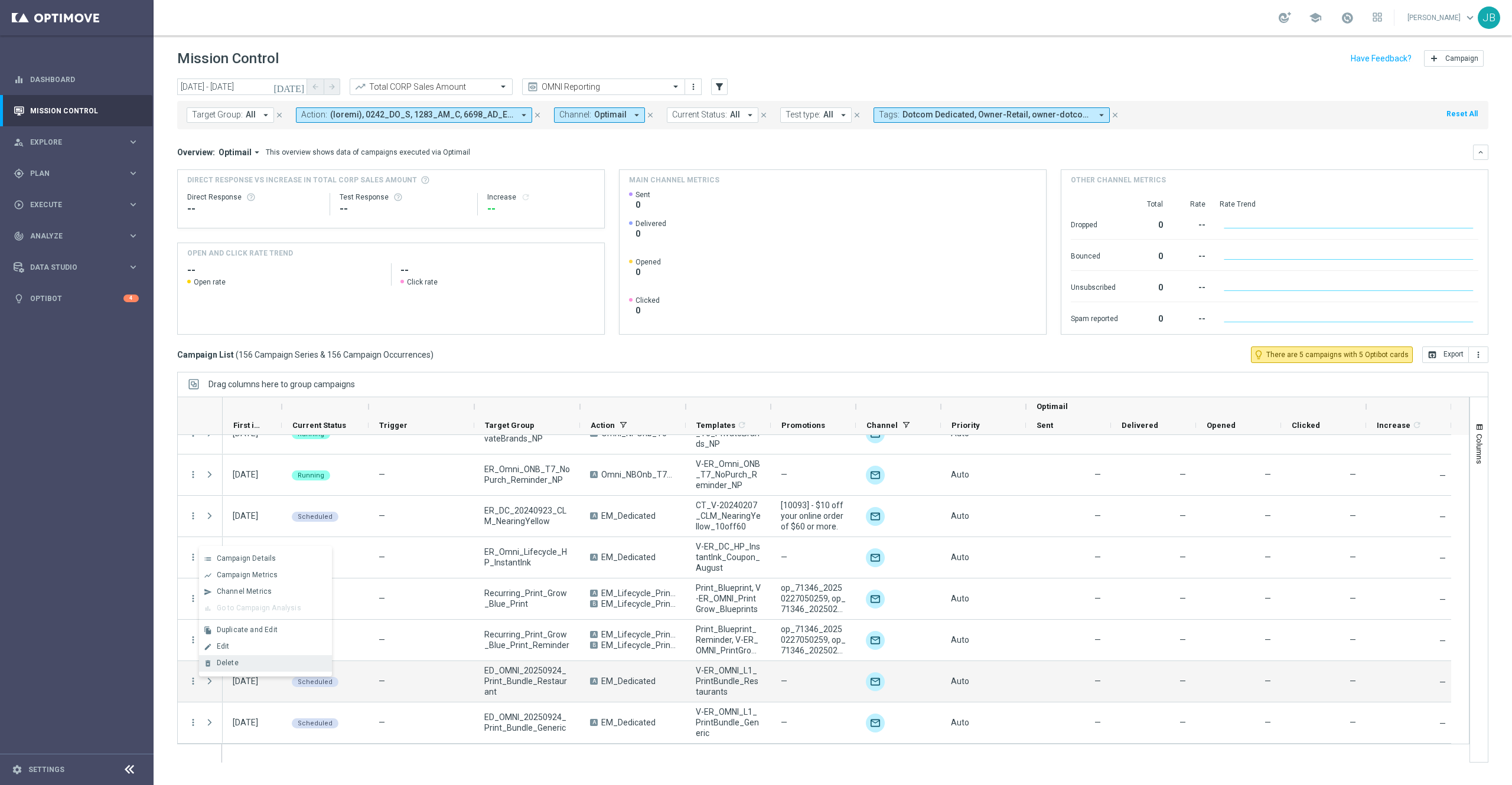
click at [240, 667] on div "Delete" at bounding box center [271, 663] width 110 height 8
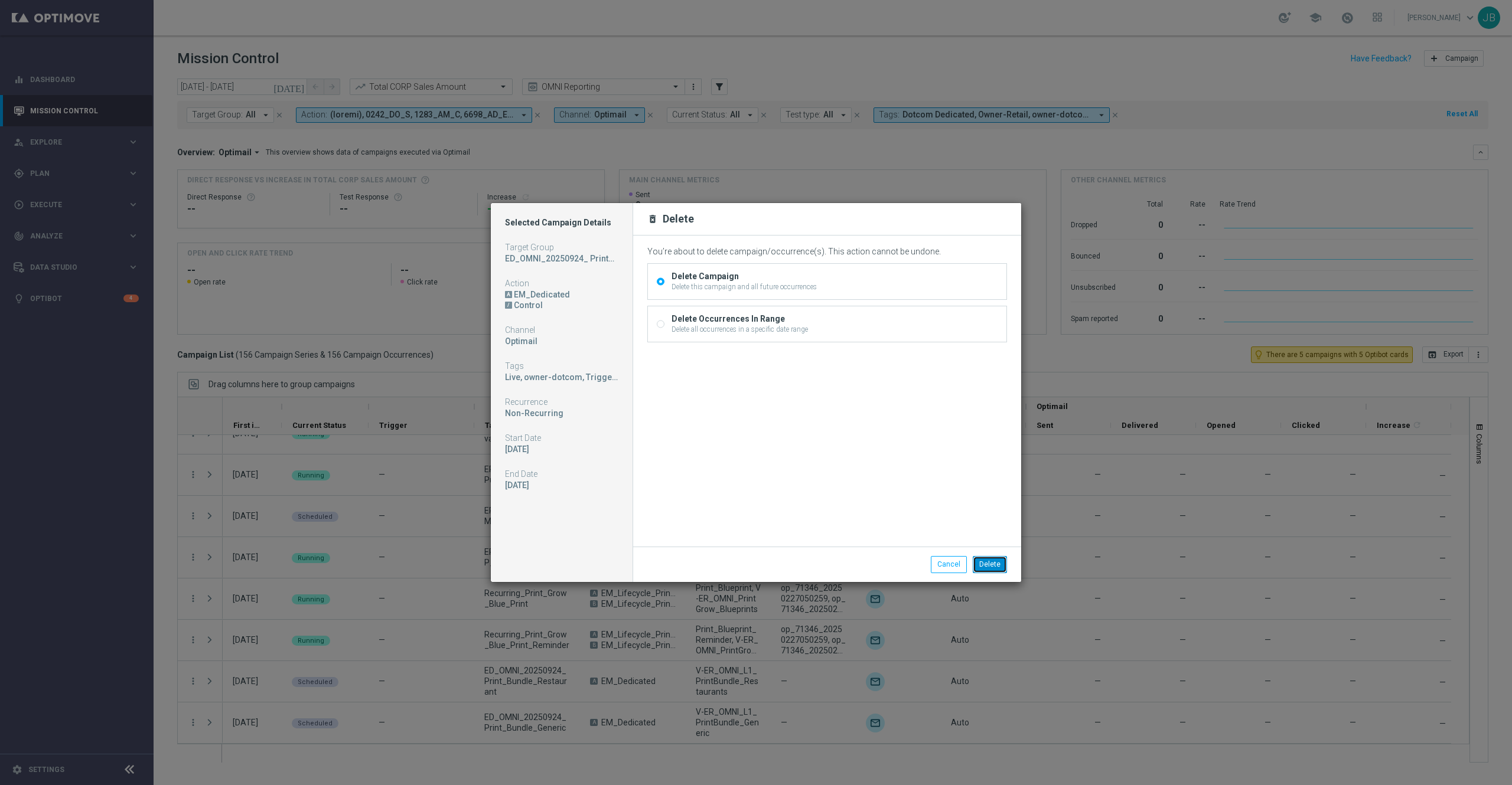
click at [998, 566] on button "Delete" at bounding box center [990, 564] width 34 height 16
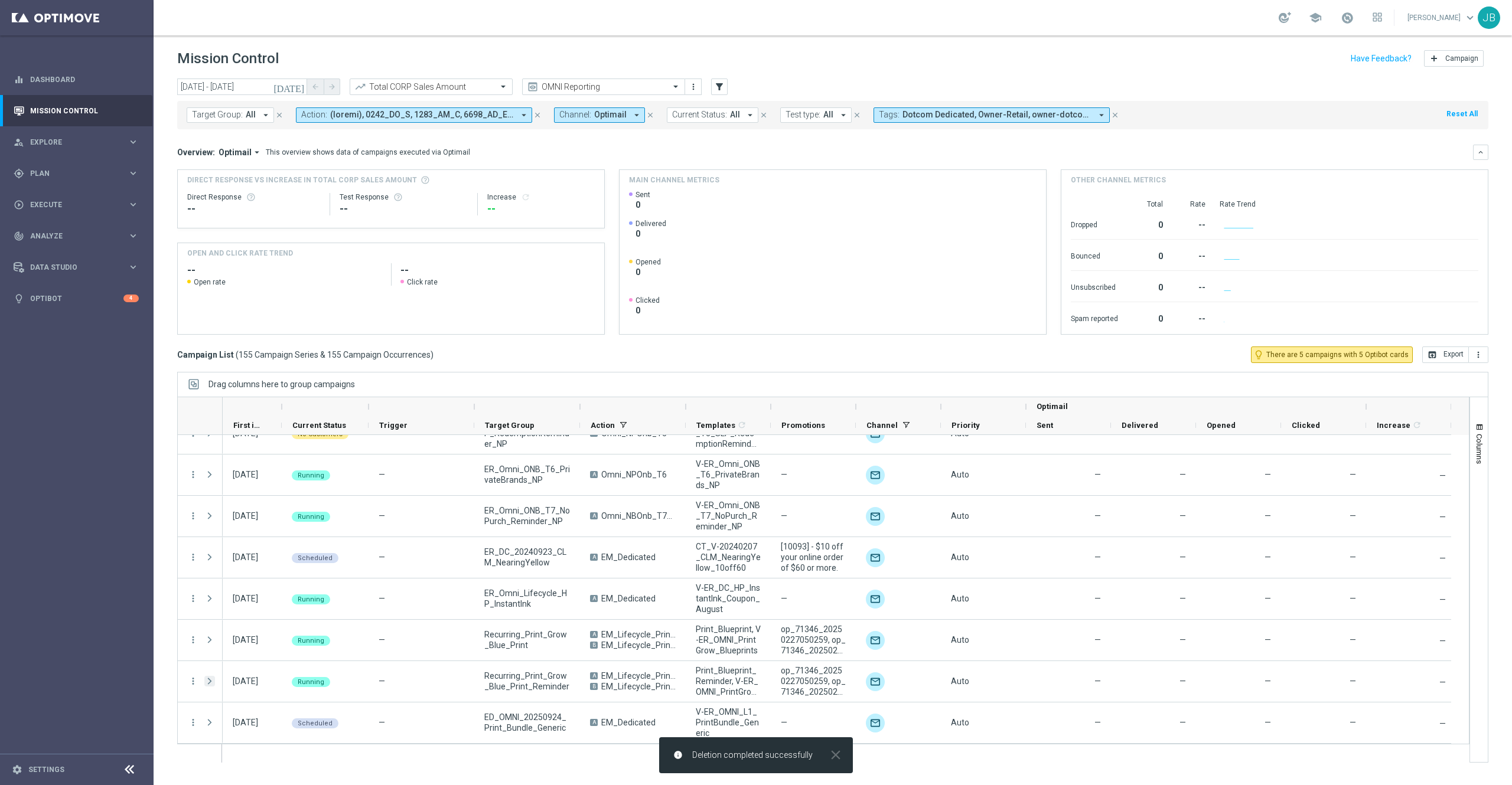
scroll to position [6097, 0]
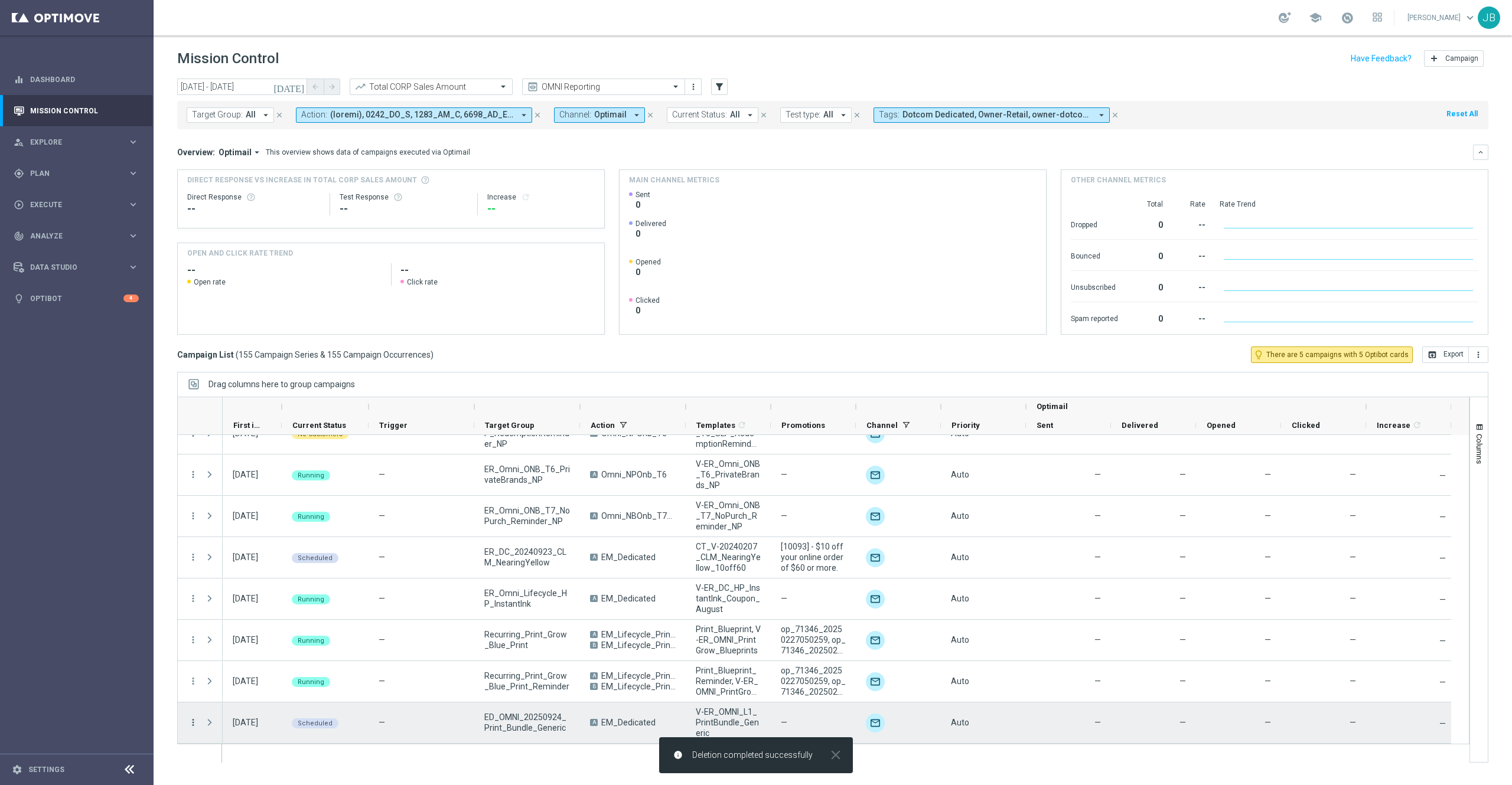
click at [192, 723] on icon "more_vert" at bounding box center [192, 722] width 11 height 11
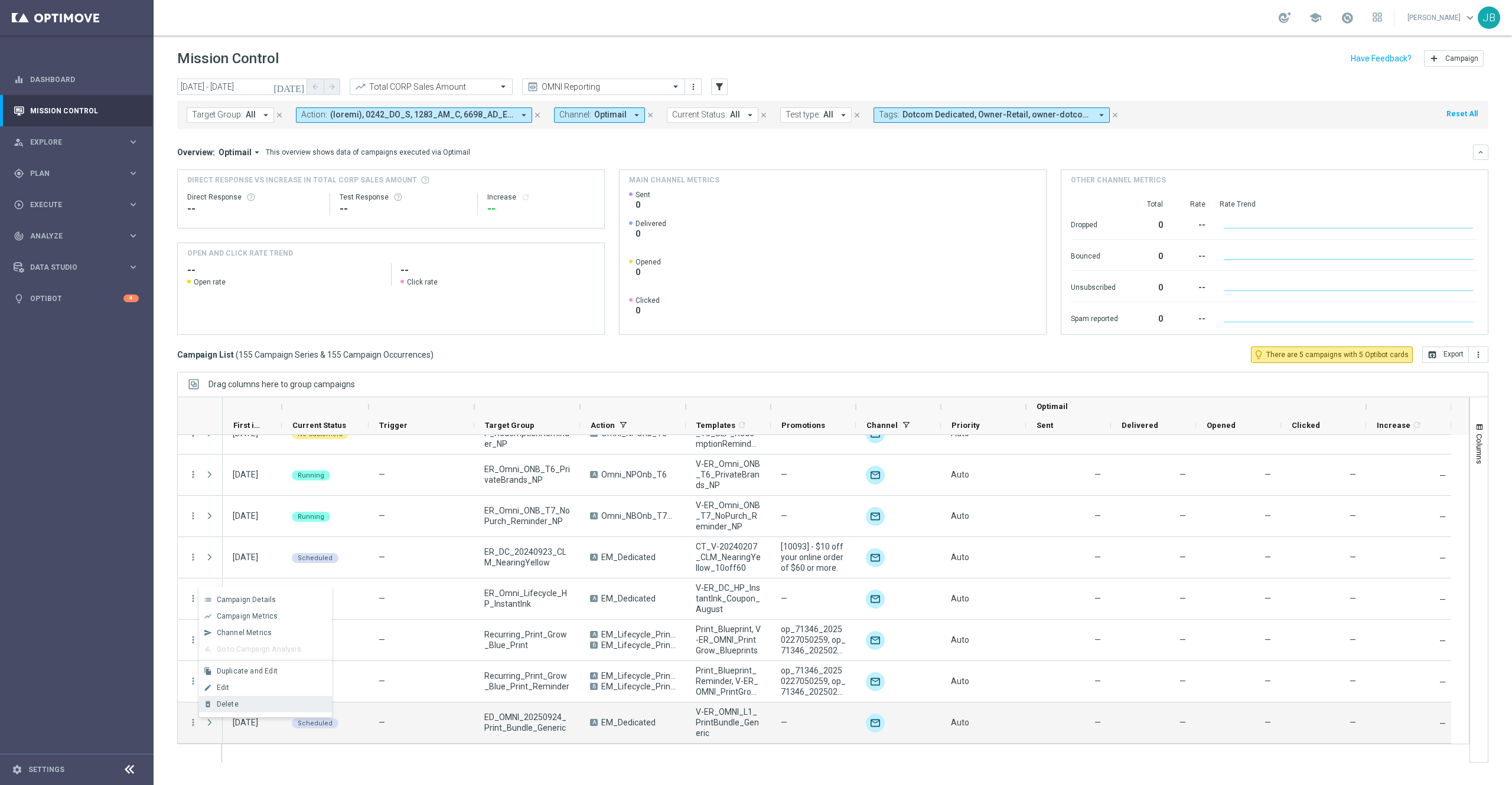
click at [231, 710] on div "delete_forever Delete" at bounding box center [266, 704] width 133 height 16
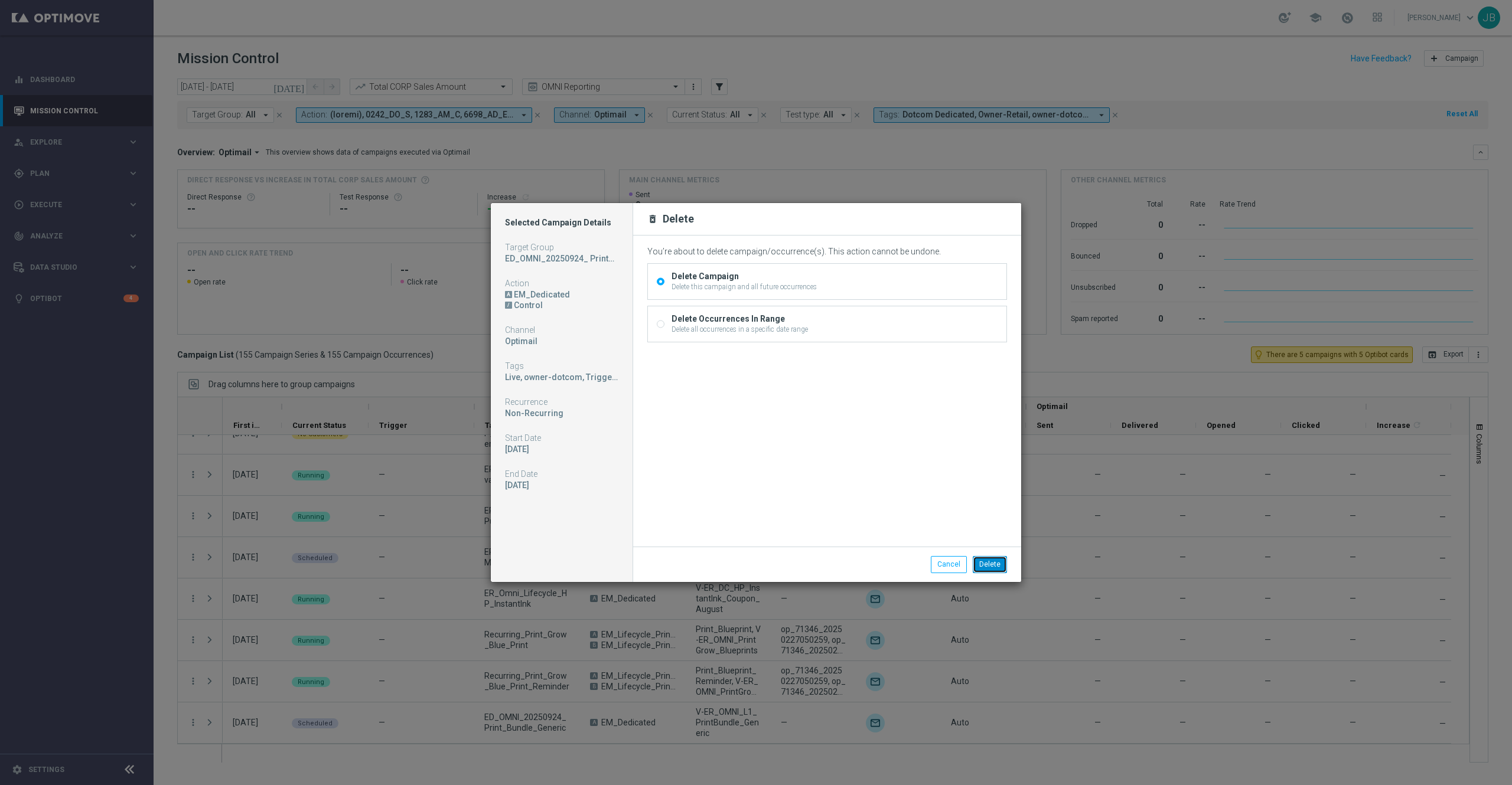
click at [985, 563] on button "Delete" at bounding box center [990, 564] width 34 height 16
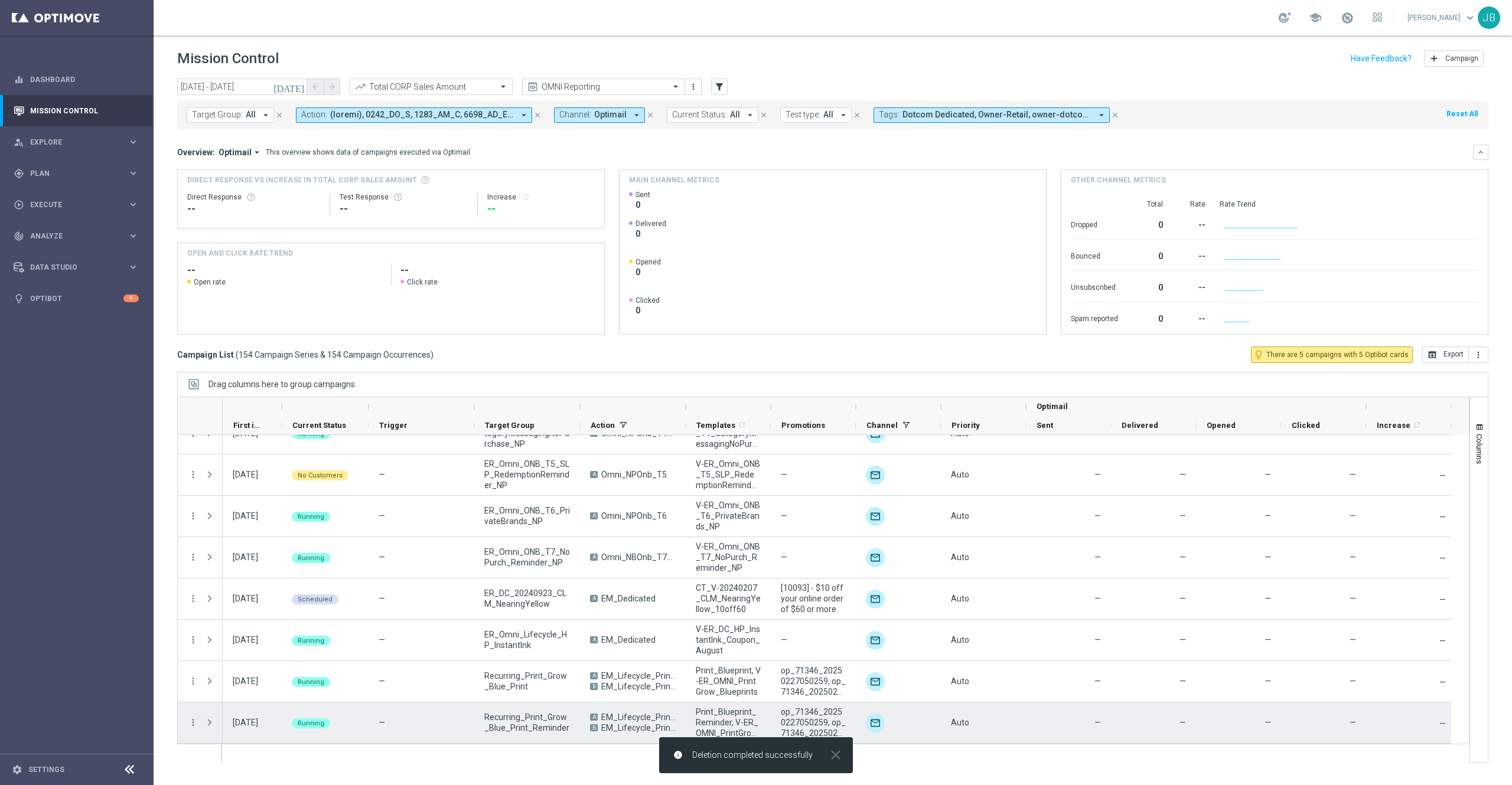
scroll to position [6054, 0]
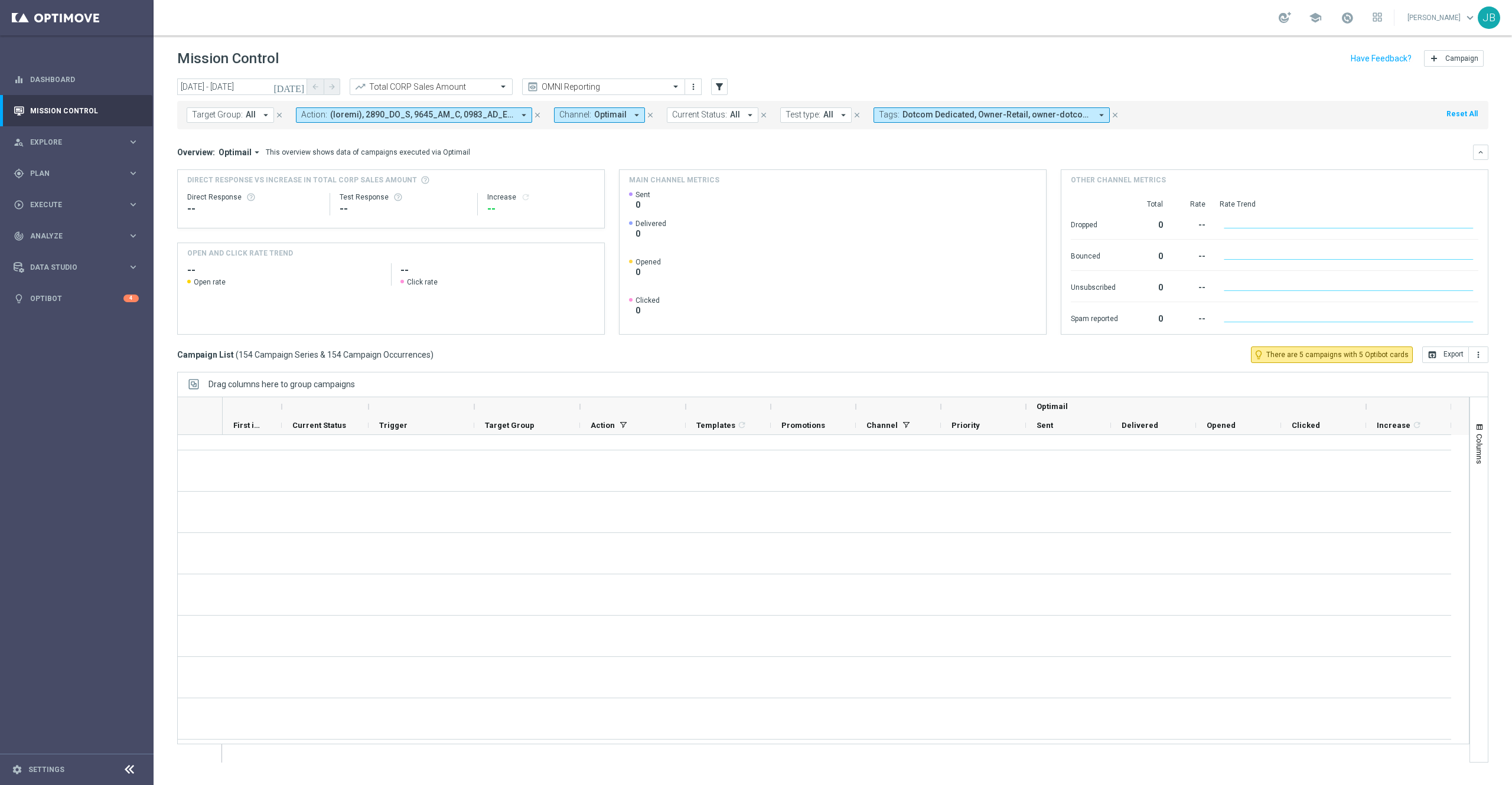
scroll to position [6054, 0]
